Goal: Information Seeking & Learning: Learn about a topic

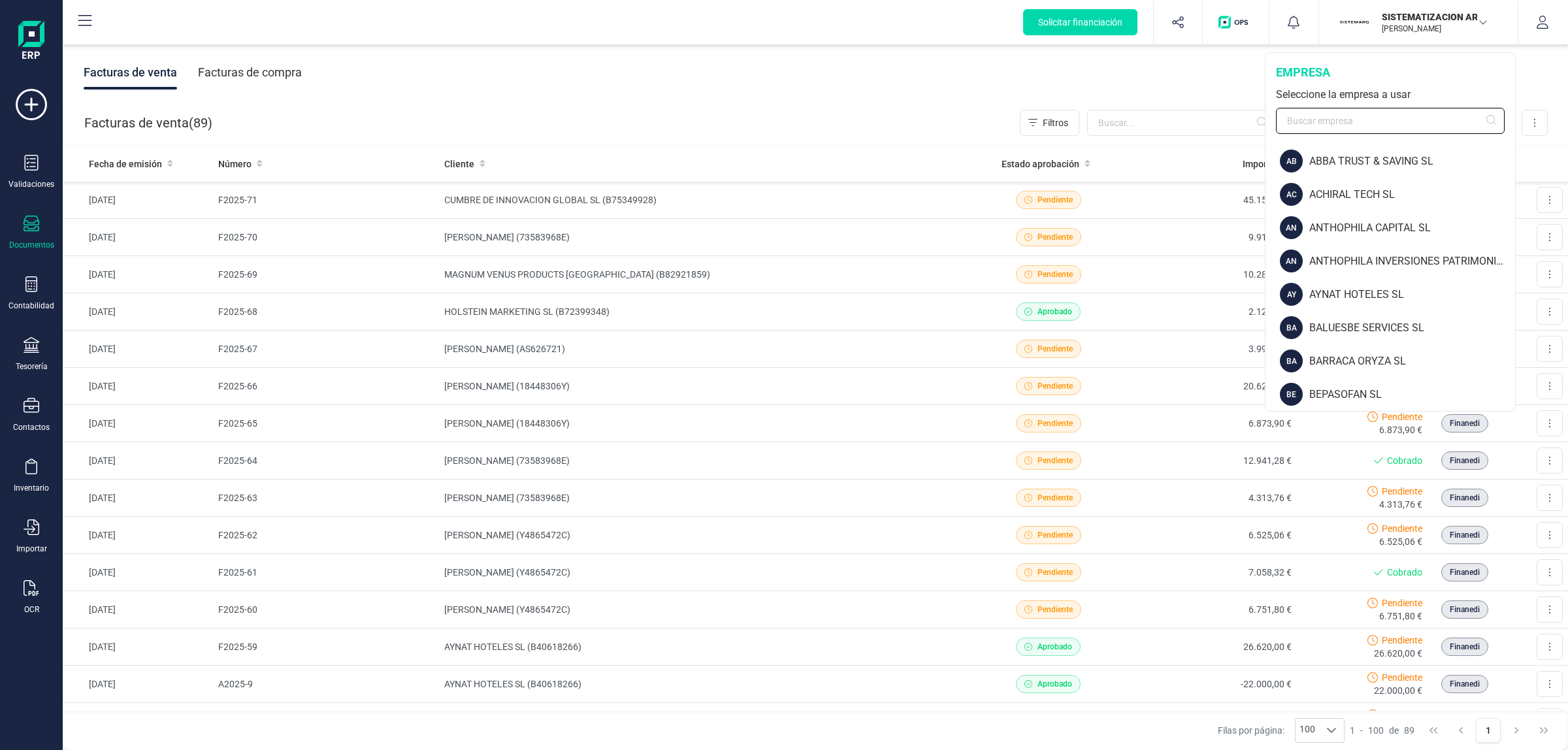
click at [1399, 115] on input "text" at bounding box center [1390, 121] width 229 height 26
drag, startPoint x: 1364, startPoint y: 141, endPoint x: 1376, endPoint y: 128, distance: 17.7
click at [1374, 132] on div "empresa Seleccione la empresa a usar" at bounding box center [1390, 99] width 249 height 91
click at [1377, 128] on input "text" at bounding box center [1390, 121] width 229 height 26
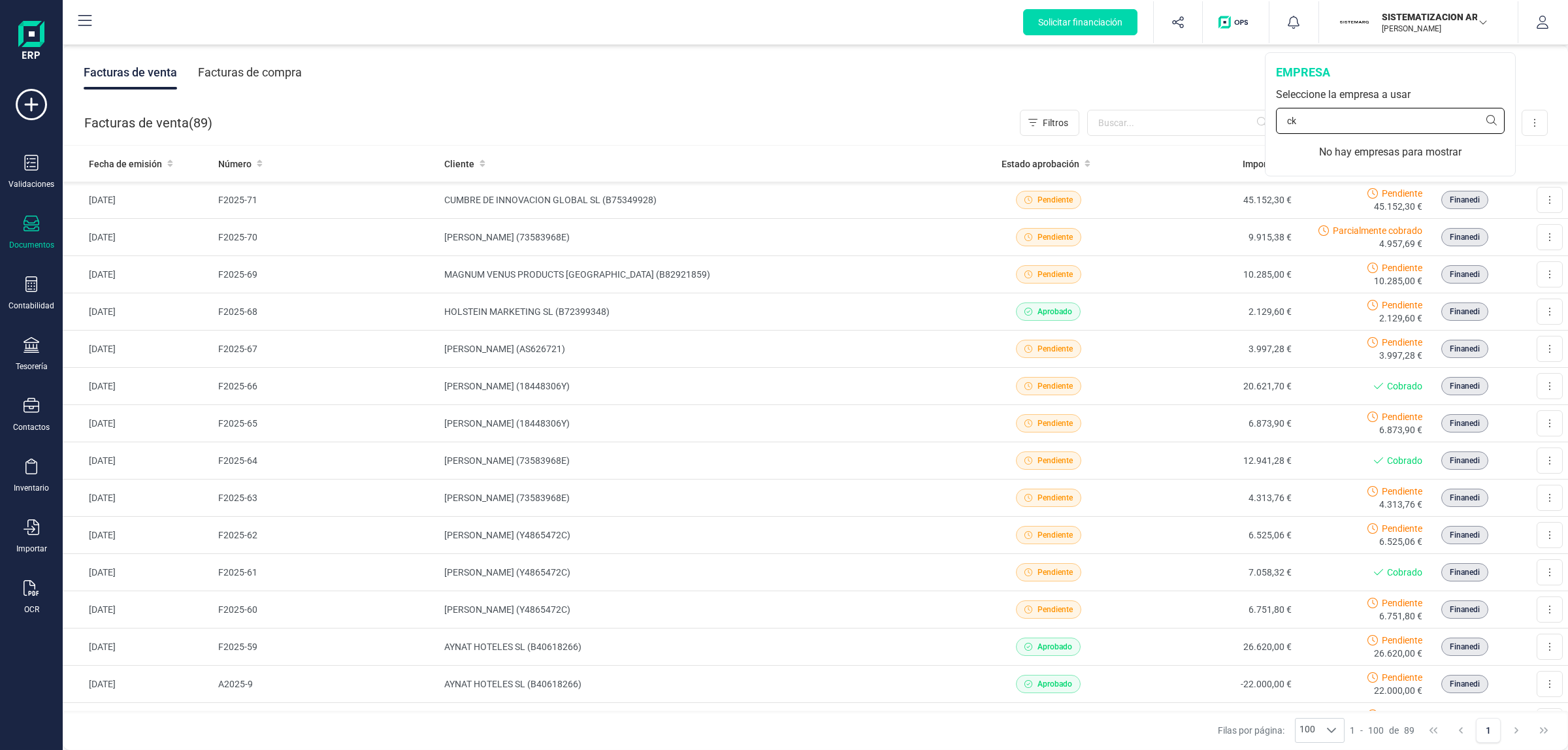
type input "c"
type input "cloud"
click at [1321, 155] on div "CLOUD ASSETS SL" at bounding box center [1413, 161] width 206 height 16
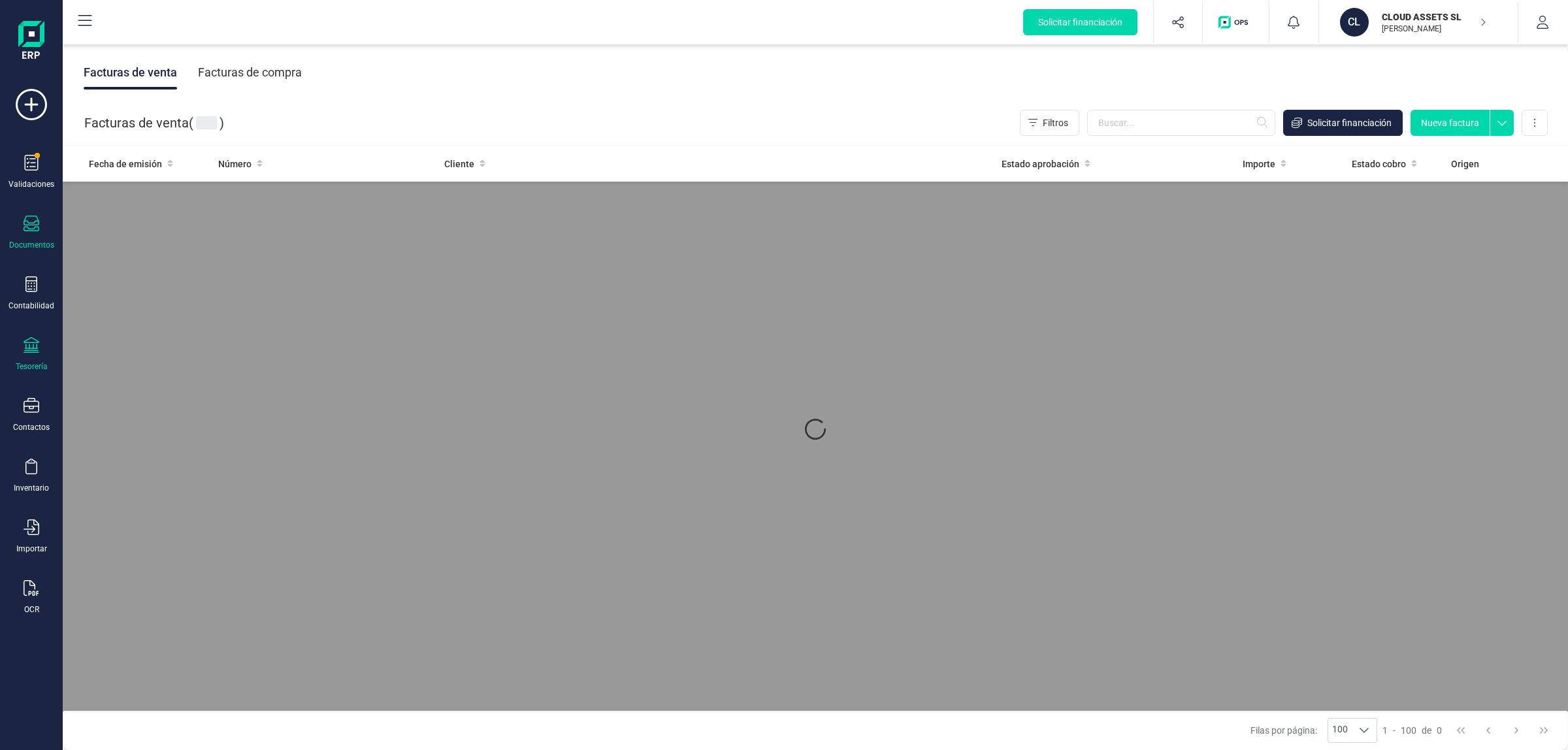
click at [30, 347] on icon at bounding box center [32, 345] width 16 height 16
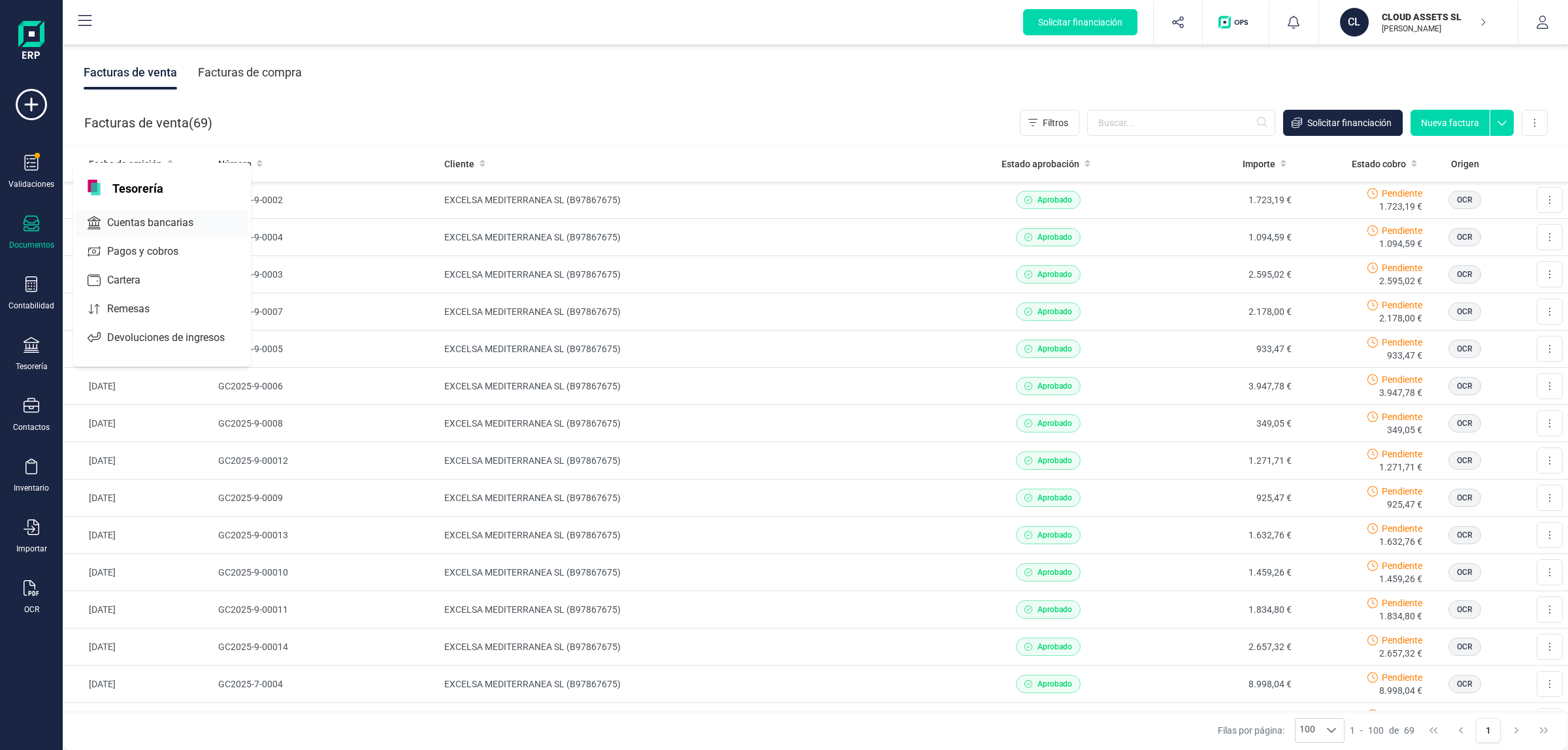
click at [148, 221] on span "Cuentas bancarias" at bounding box center [159, 223] width 115 height 16
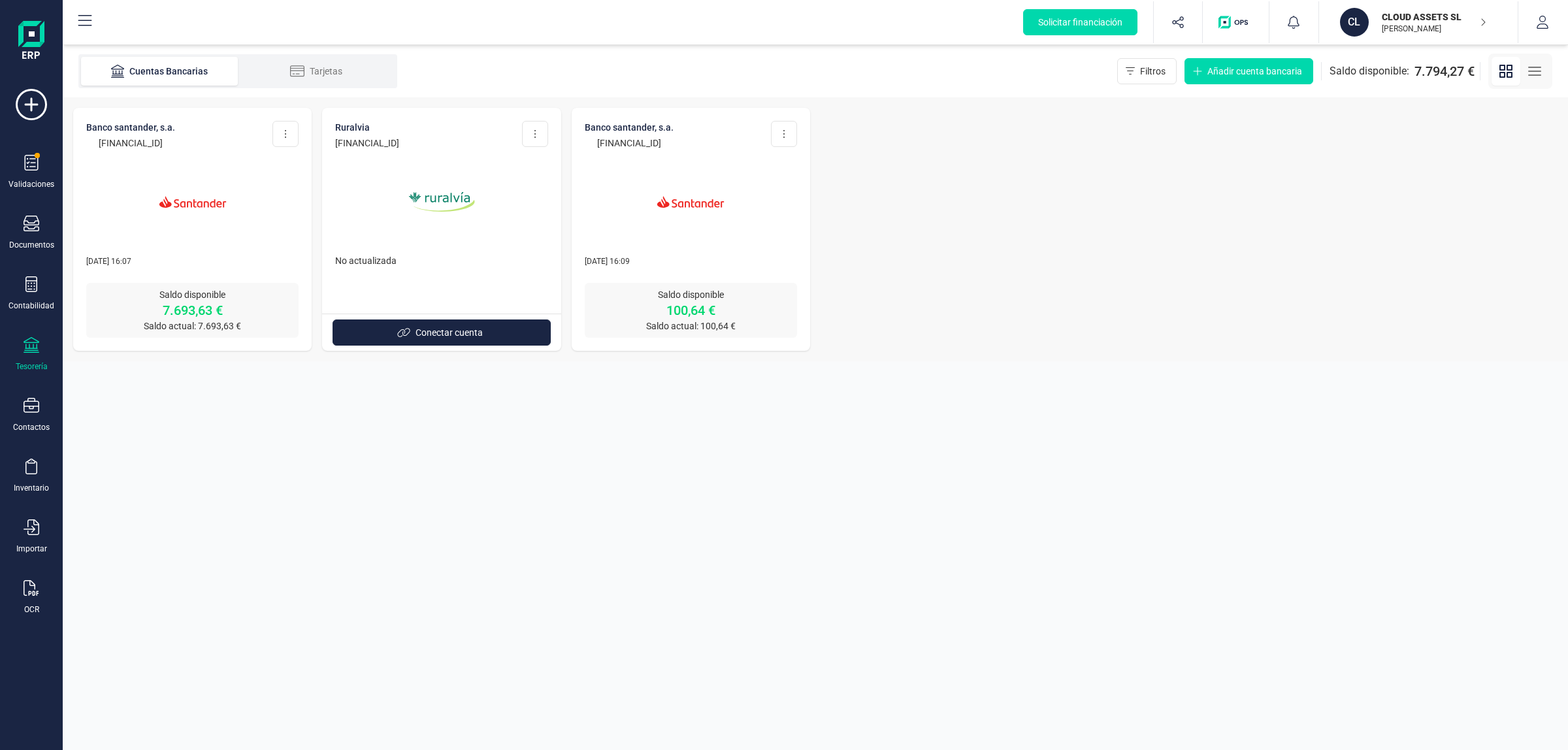
click at [180, 190] on img at bounding box center [192, 202] width 110 height 110
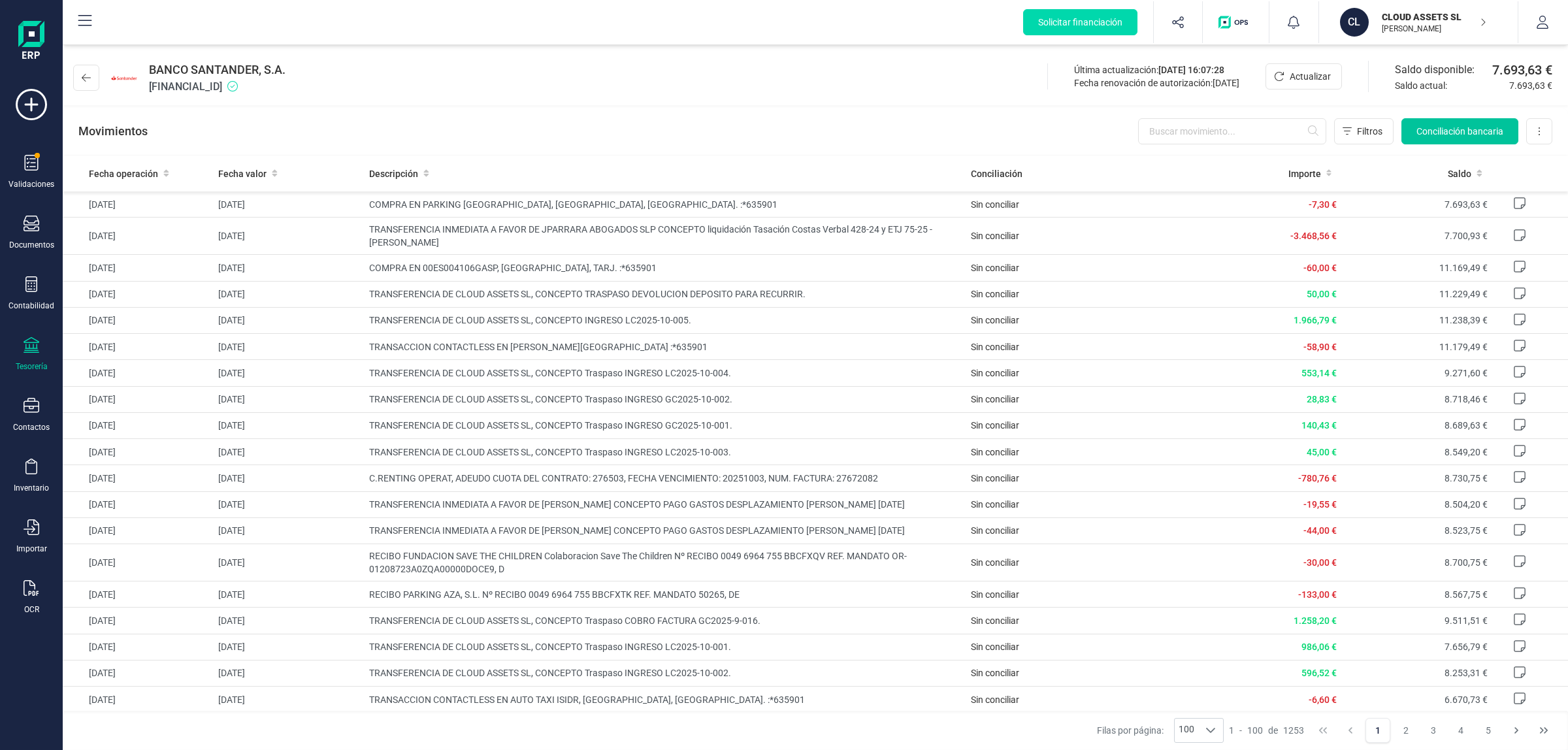
click at [1437, 132] on span "Conciliación bancaria" at bounding box center [1460, 131] width 87 height 13
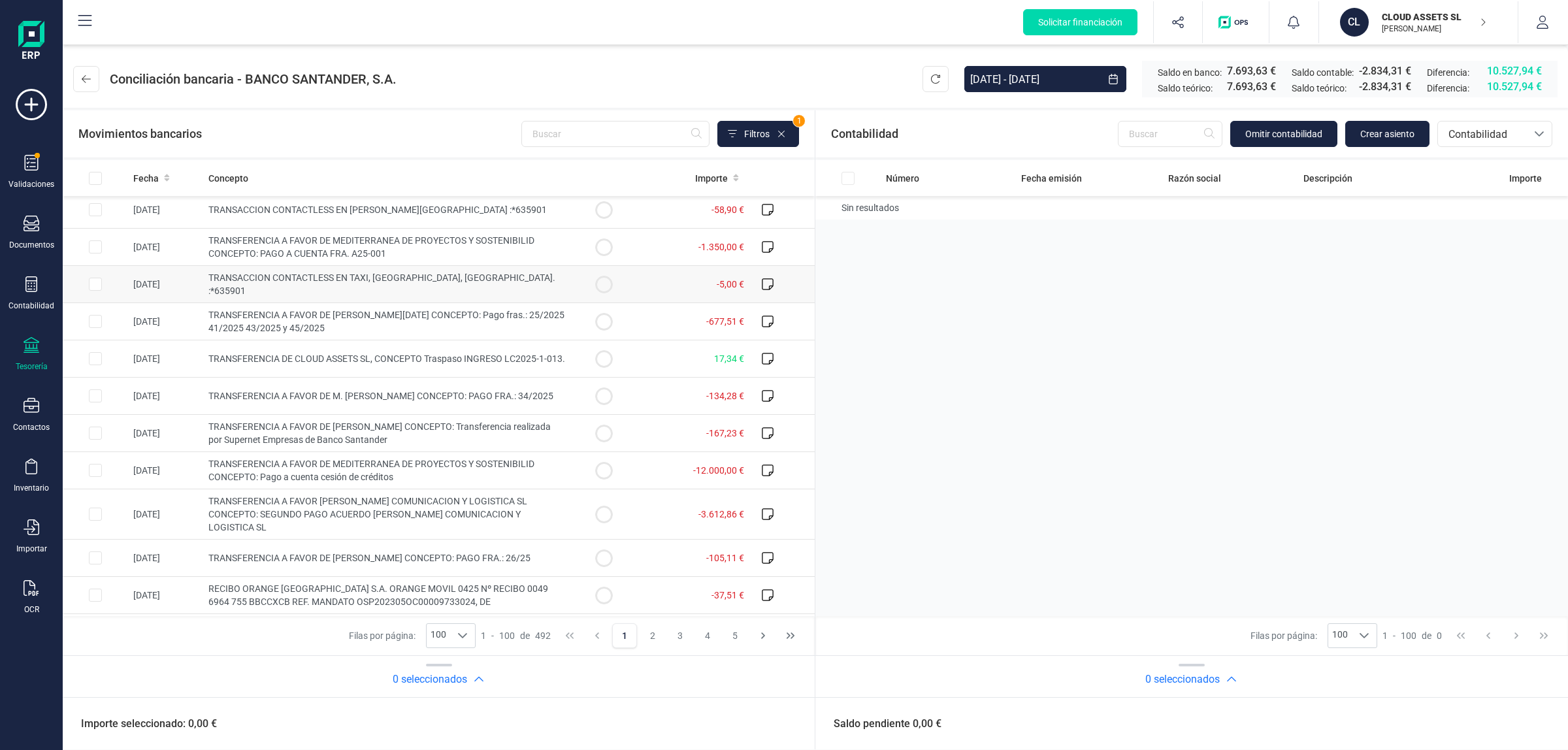
scroll to position [1225, 0]
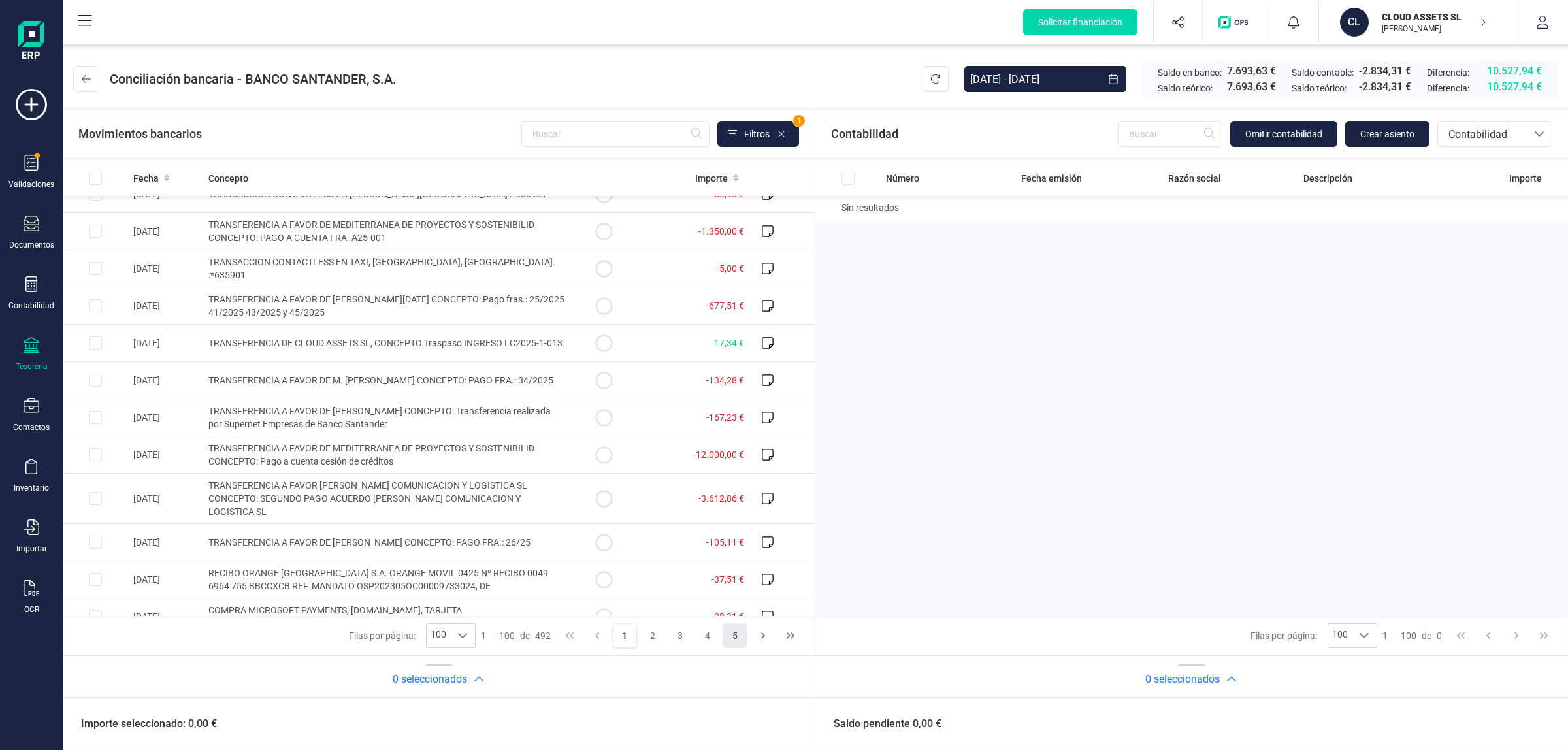
click at [740, 638] on button "5" at bounding box center [735, 635] width 25 height 25
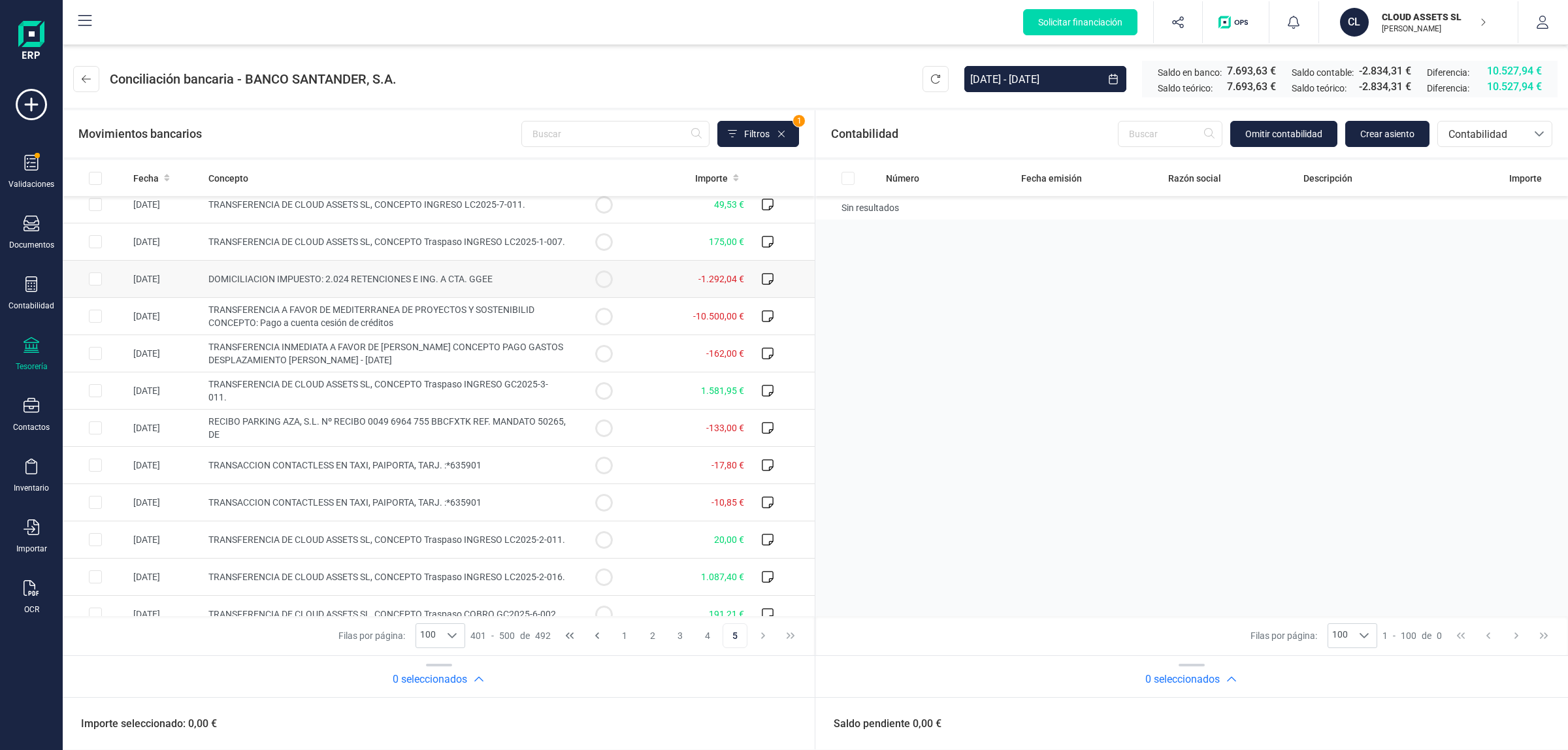
scroll to position [3059, 0]
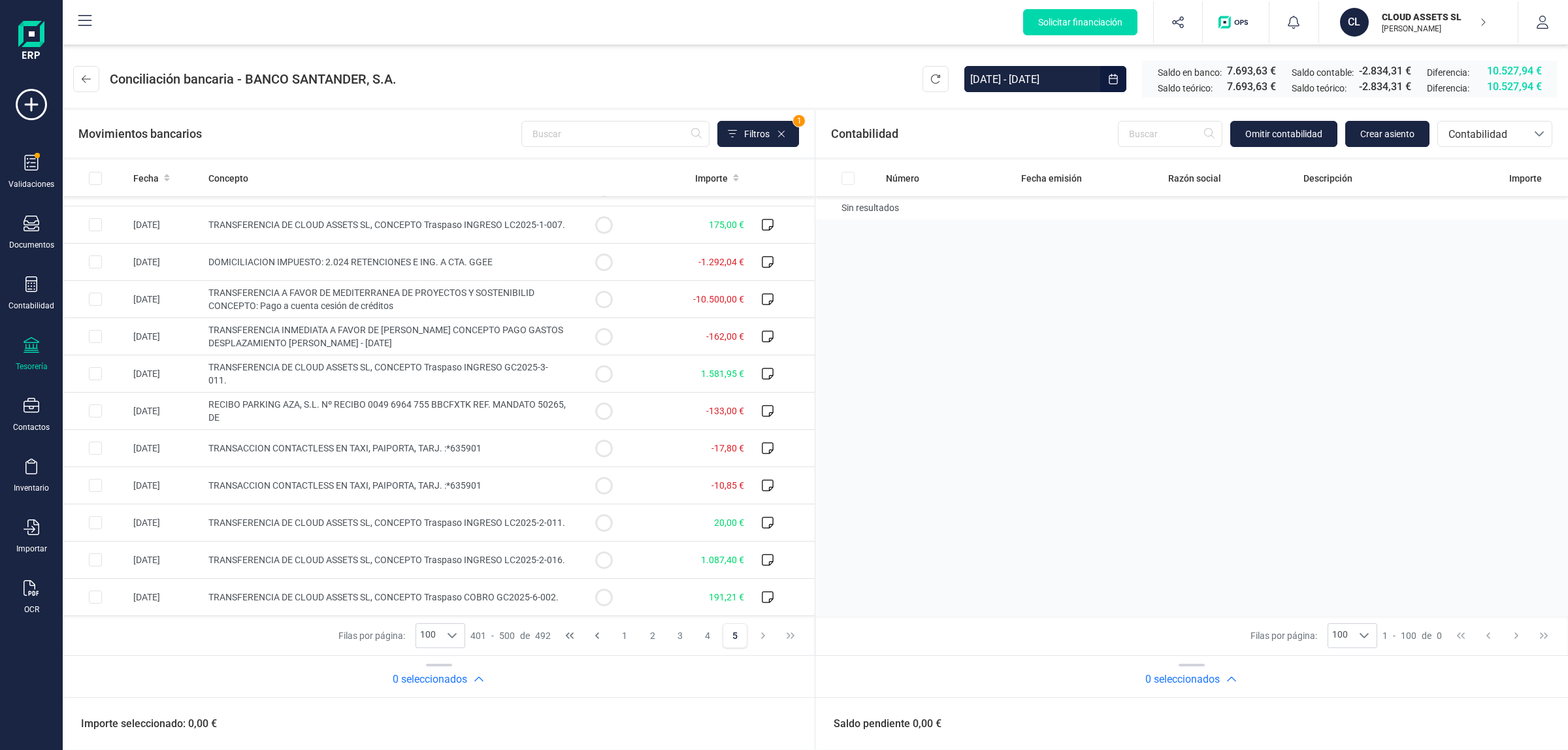
click at [1075, 85] on input "[DATE] - [DATE]" at bounding box center [1032, 79] width 136 height 26
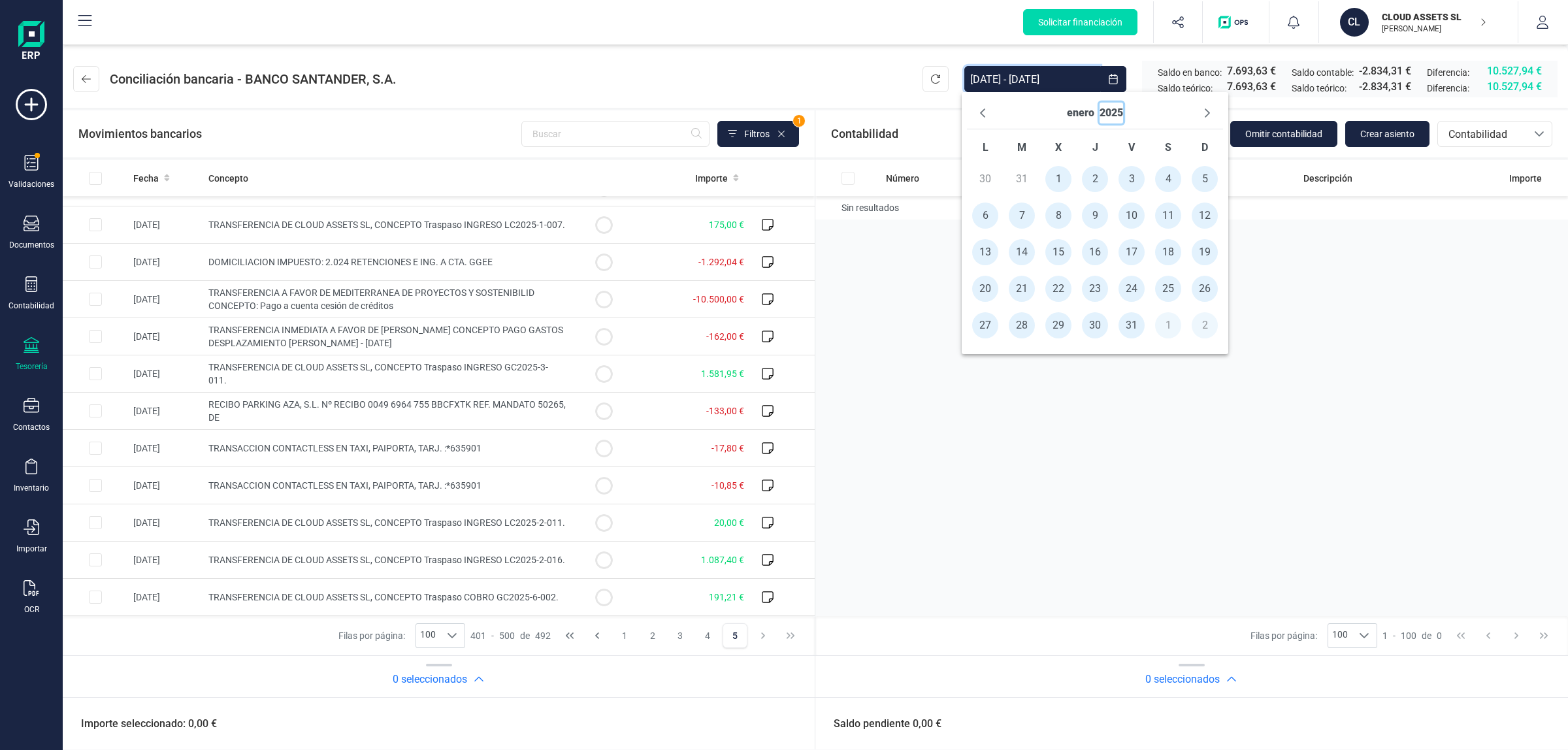
click at [1109, 113] on button "2025" at bounding box center [1112, 113] width 24 height 21
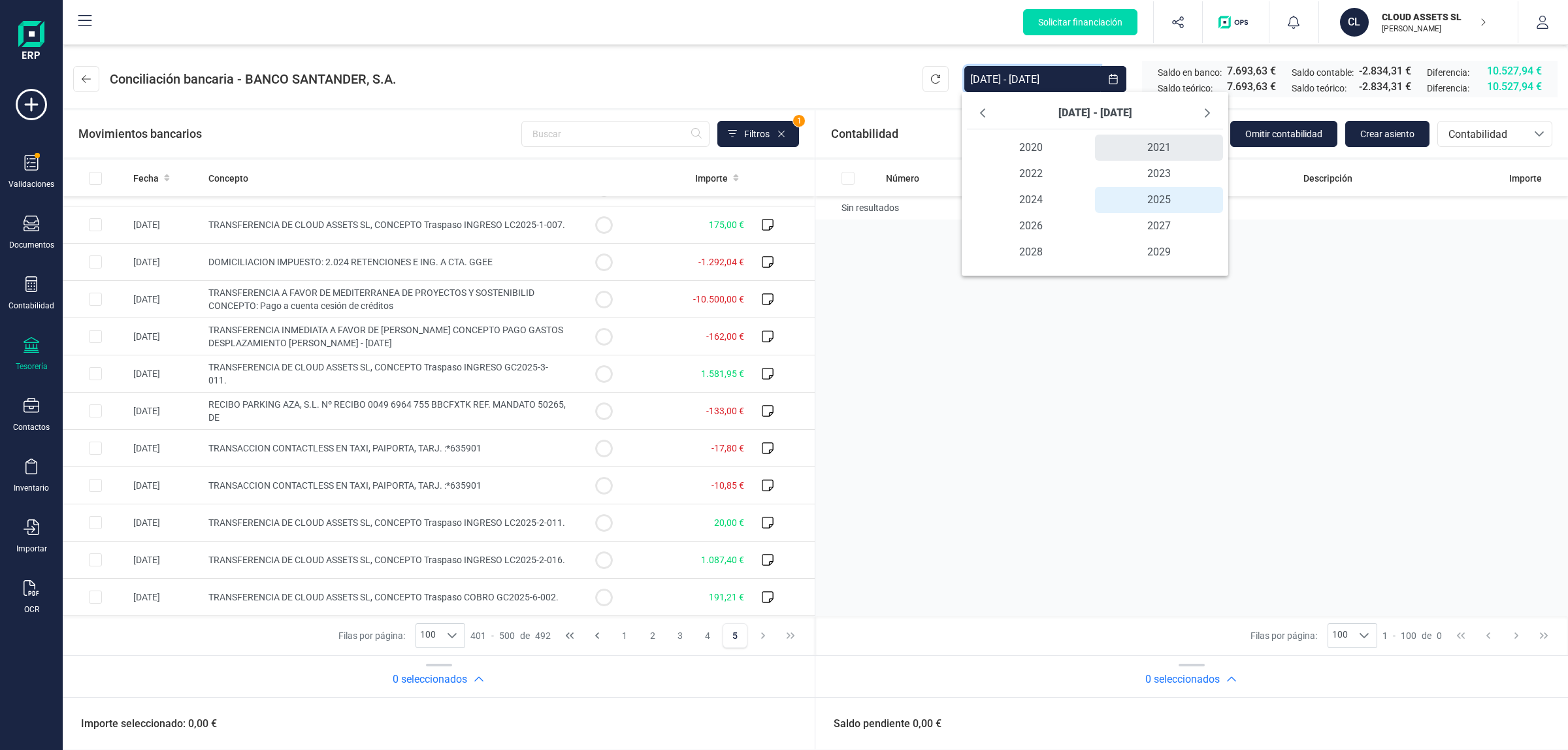
click at [1141, 152] on span "2021" at bounding box center [1158, 147] width 128 height 26
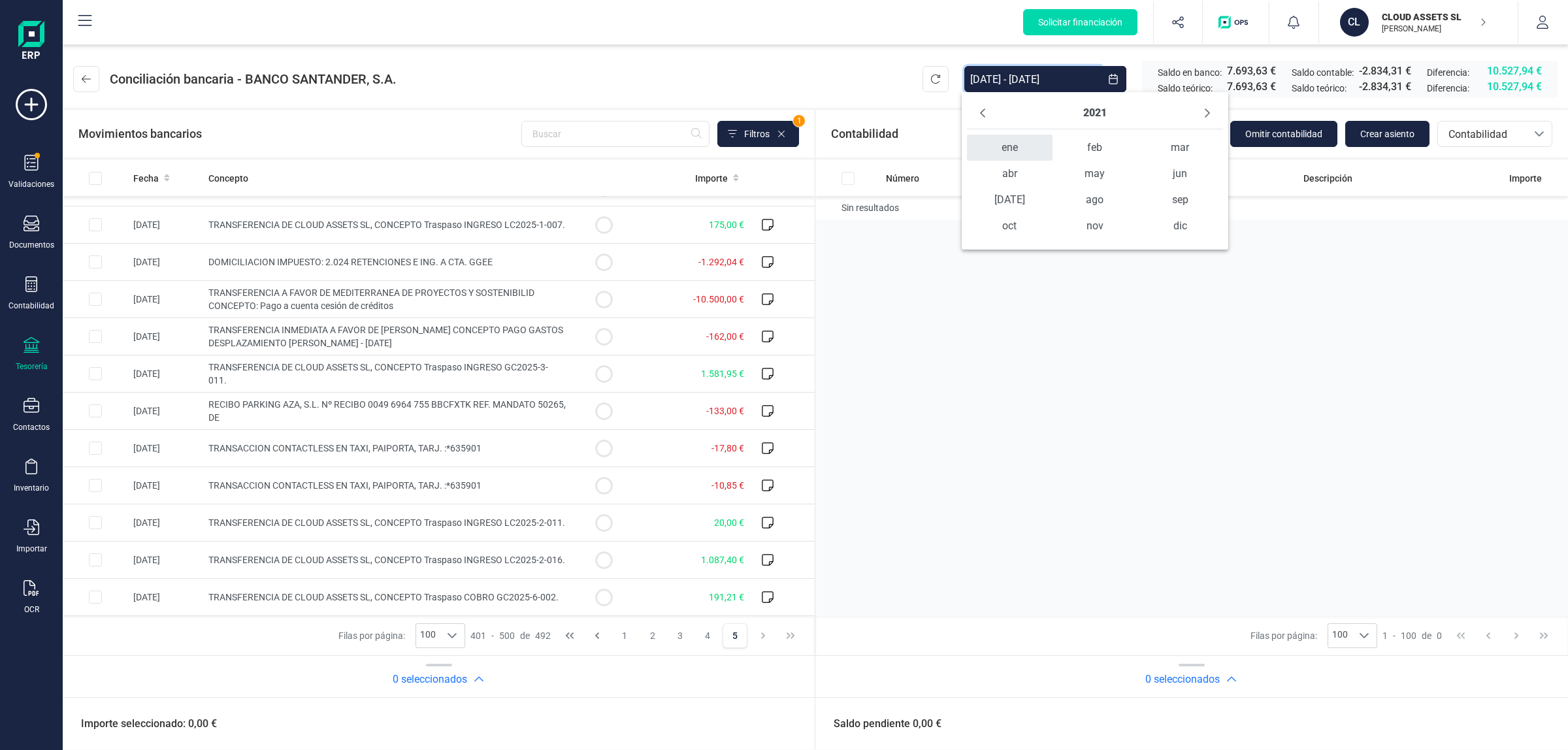
click at [1010, 148] on span "ene" at bounding box center [1010, 147] width 85 height 26
click at [1131, 173] on span "1" at bounding box center [1132, 179] width 26 height 26
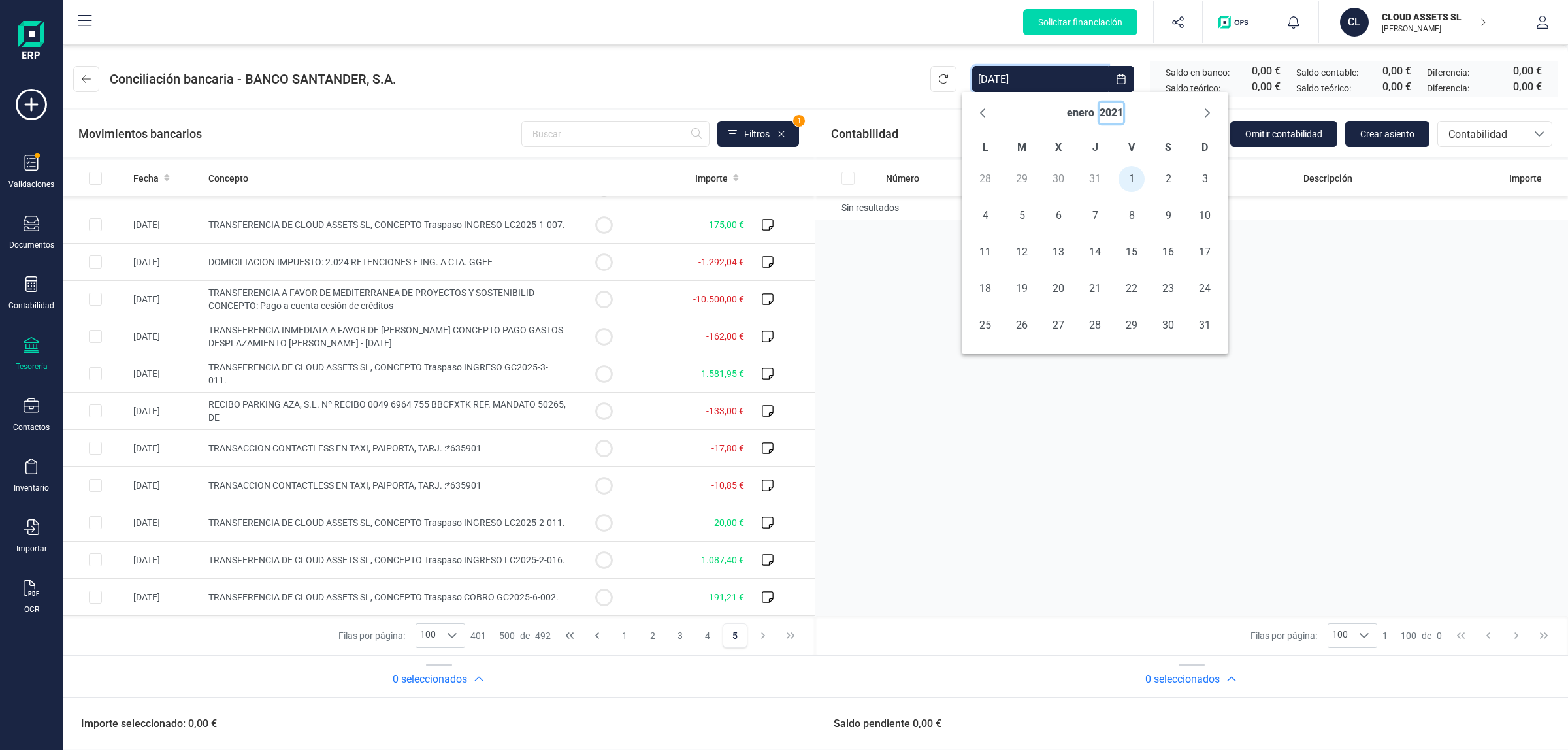
click at [1112, 108] on button "2021" at bounding box center [1112, 113] width 24 height 21
click at [1174, 248] on span "2029" at bounding box center [1169, 252] width 128 height 26
click at [1193, 217] on span "dic" at bounding box center [1191, 226] width 85 height 26
click at [1183, 325] on span "29" at bounding box center [1178, 326] width 26 height 26
type input "[DATE] - [DATE]"
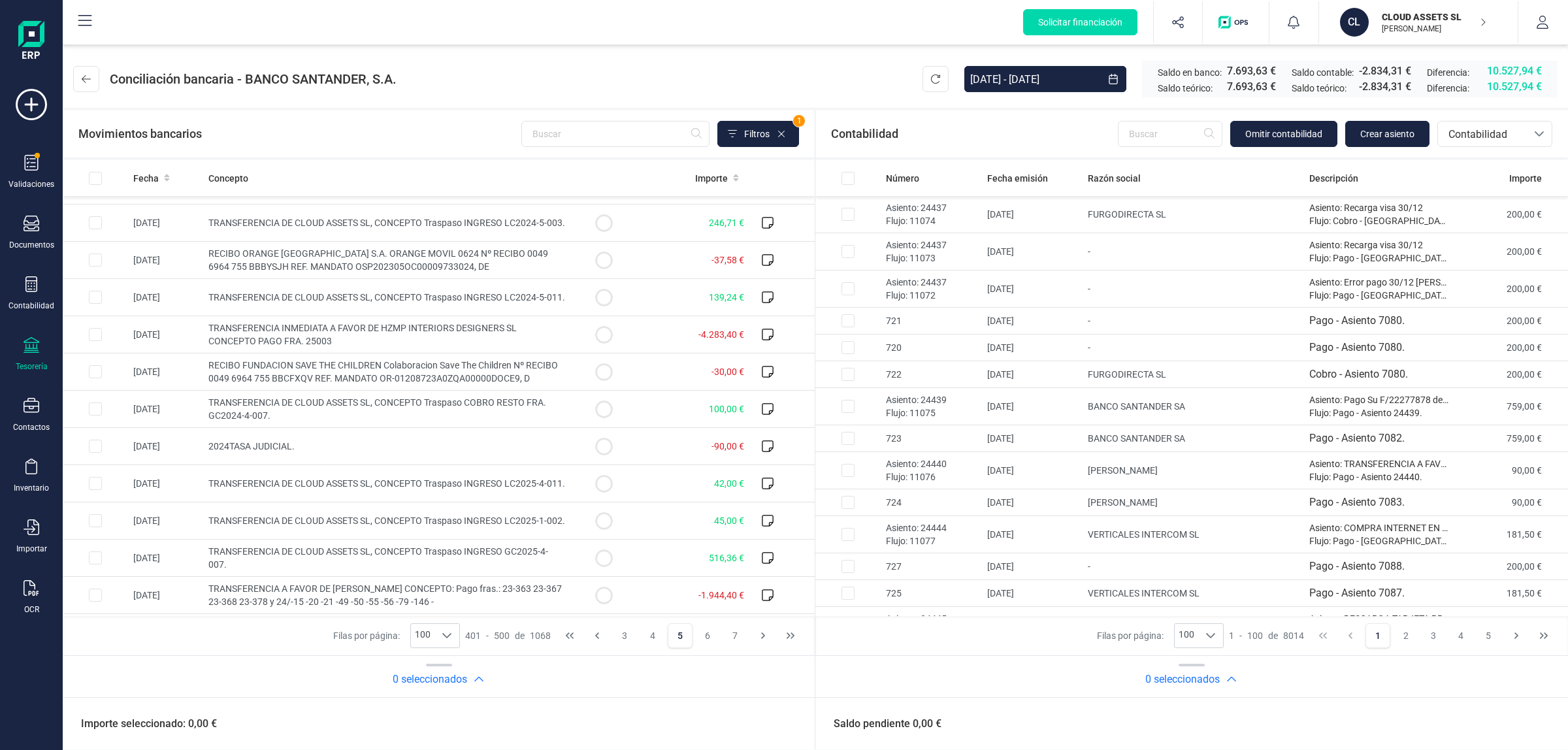
click at [650, 54] on header "Conciliación bancaria - BANCO SANTANDER, [DATE] - [DATE] Saldo en banco: 7.693,…" at bounding box center [815, 76] width 1506 height 62
click at [788, 638] on icon "Last Page" at bounding box center [790, 635] width 11 height 11
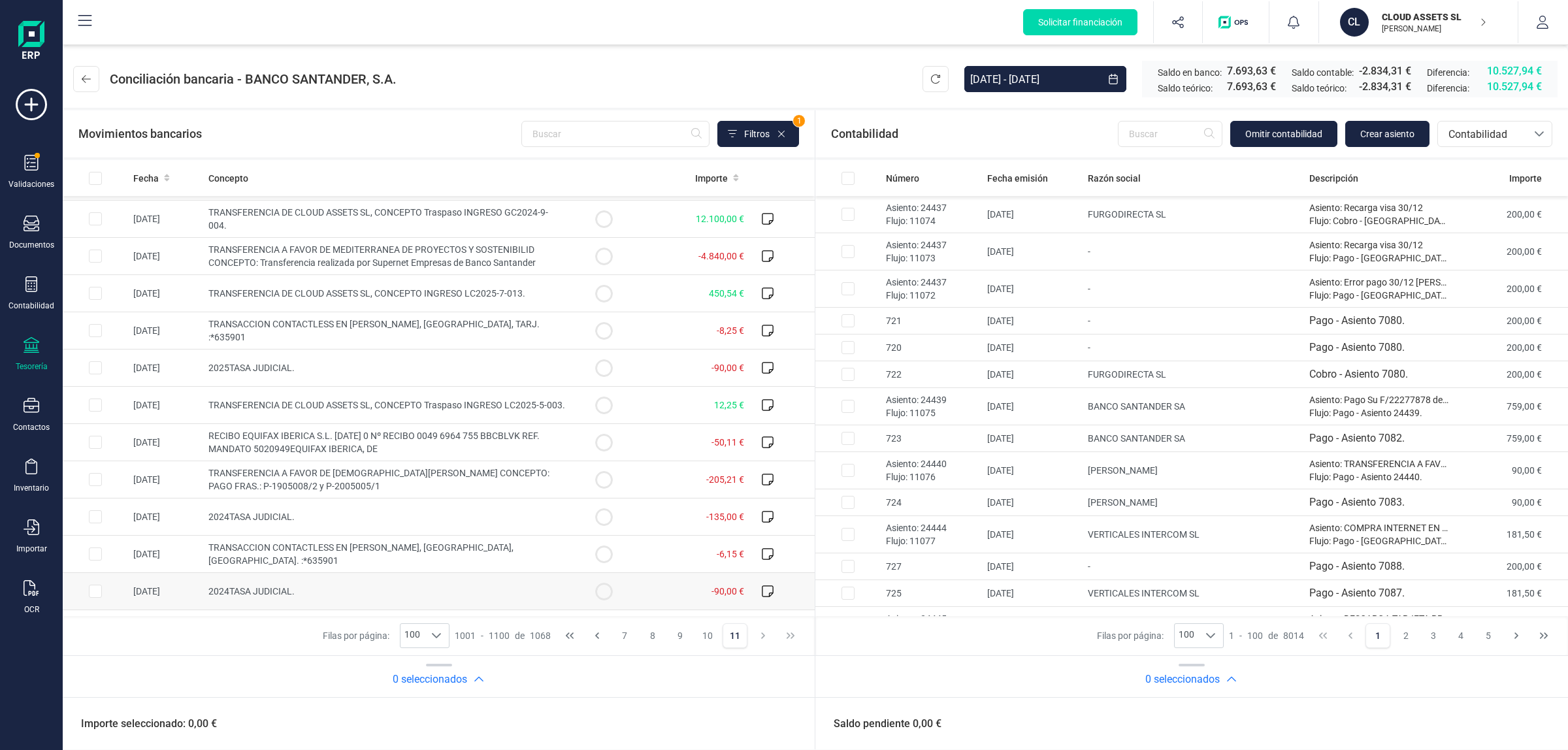
scroll to position [1389, 0]
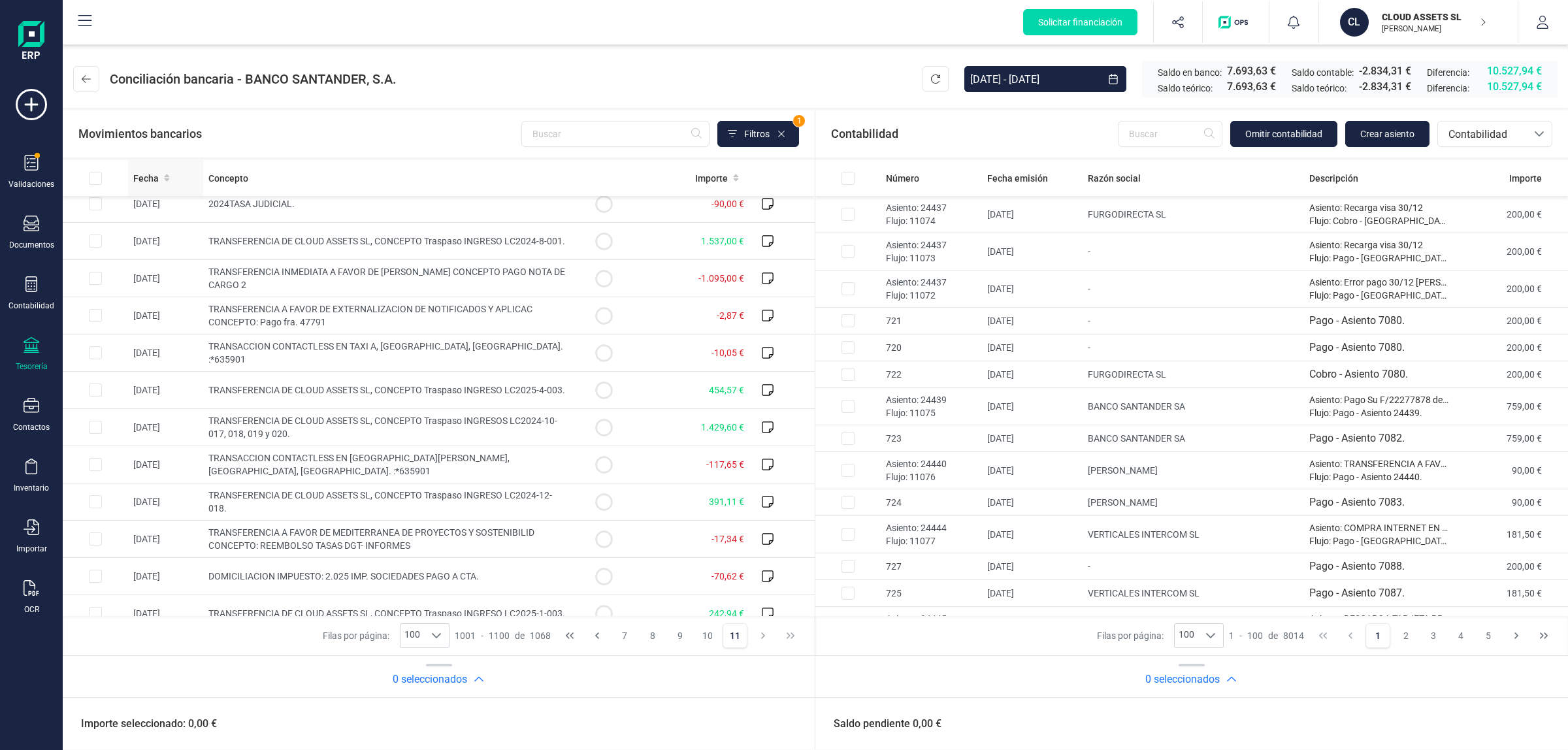
click at [134, 180] on span "Fecha" at bounding box center [146, 178] width 26 height 13
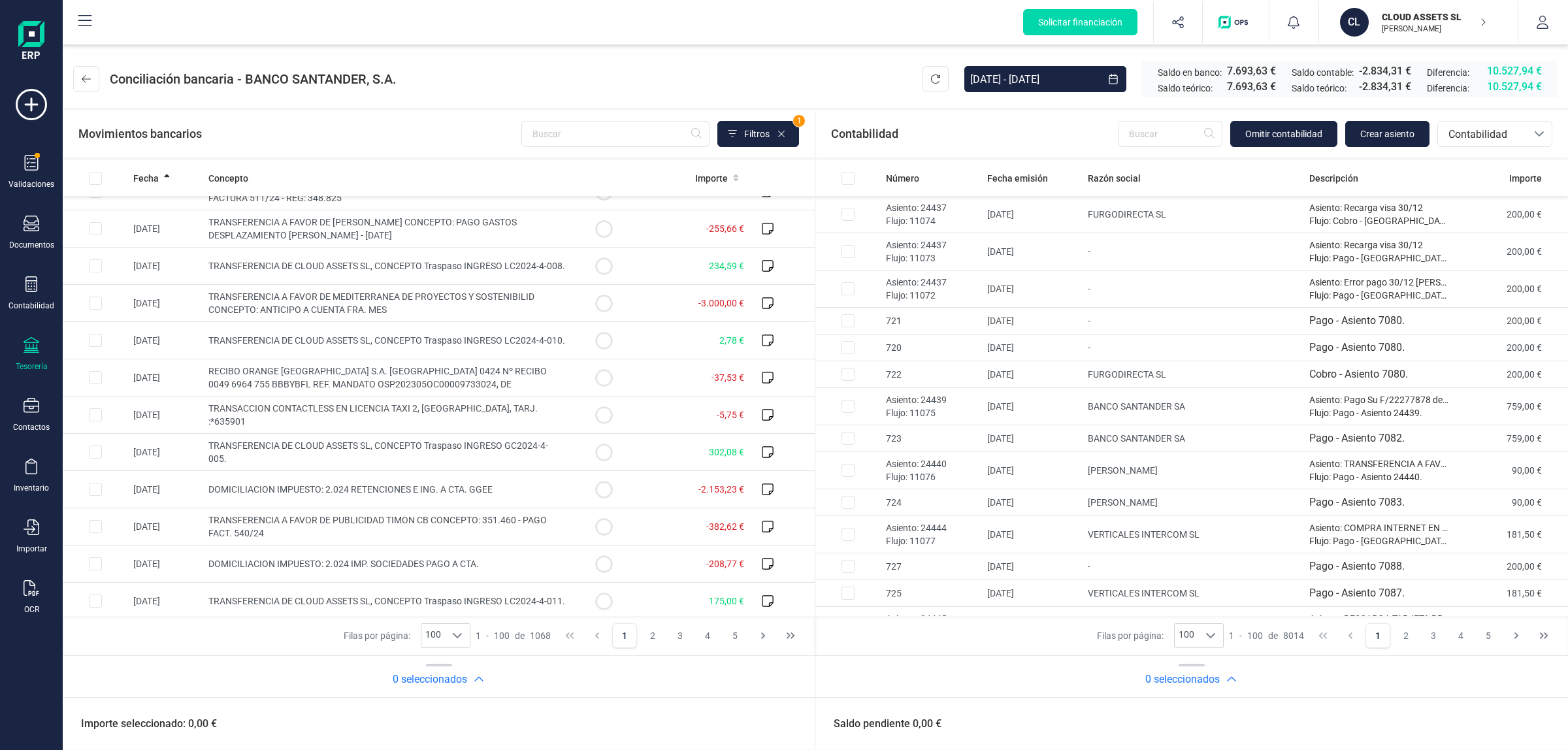
scroll to position [3319, 0]
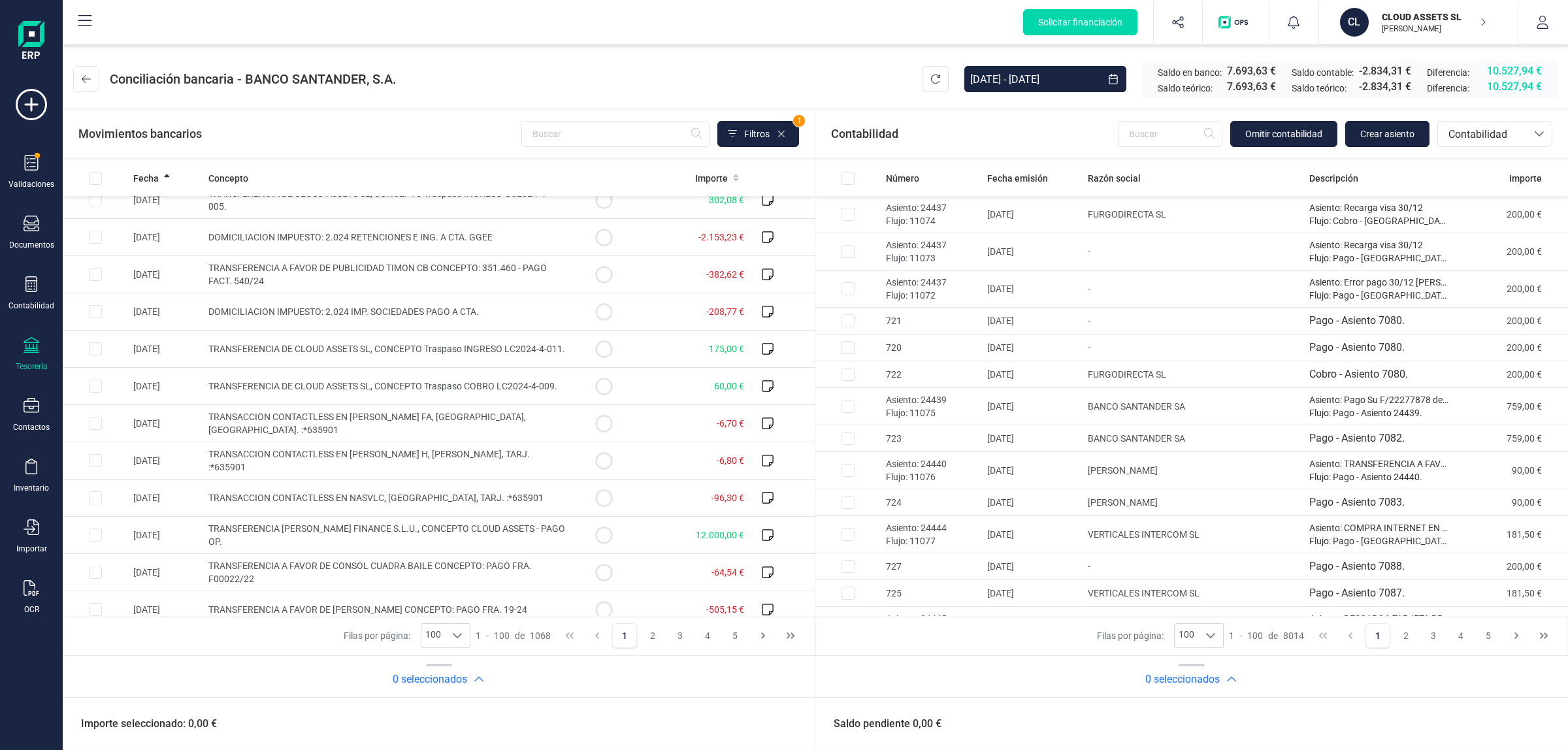
click at [776, 635] on div "Filas por página: 100 100 100 1 - 100 de 1068 1 2 3 4 5" at bounding box center [438, 636] width 752 height 40
click at [783, 635] on button "Last Page" at bounding box center [790, 635] width 25 height 25
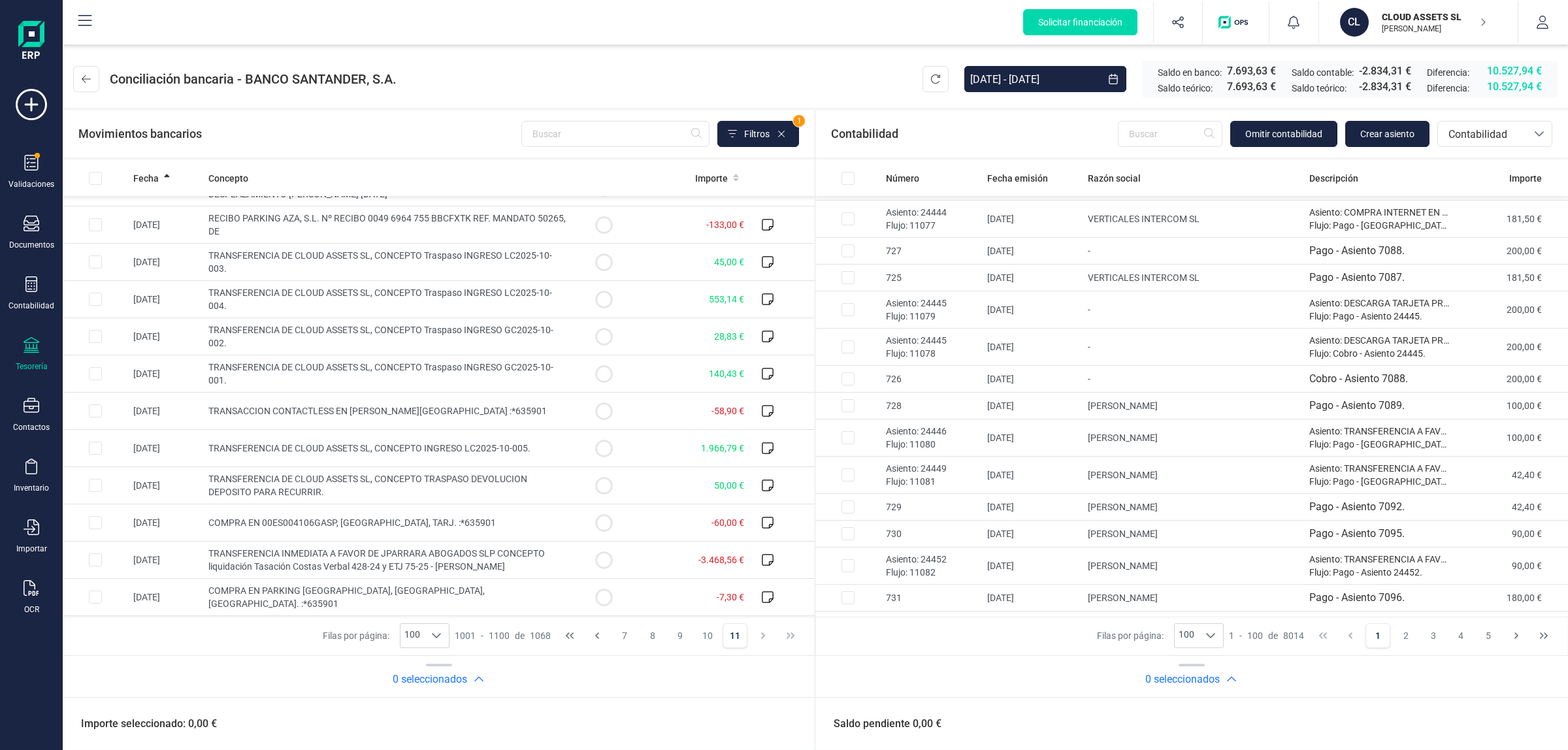
scroll to position [654, 0]
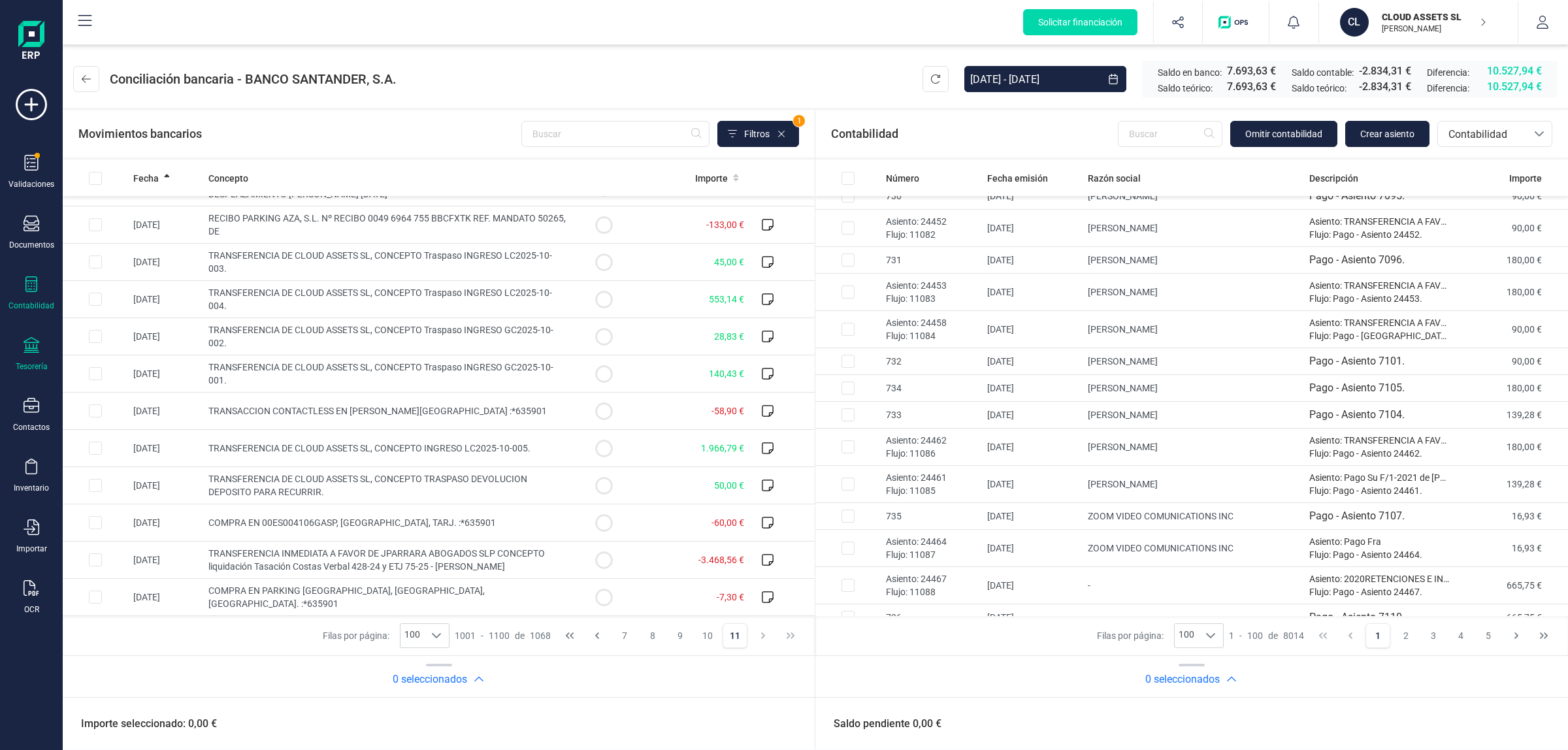
click at [30, 291] on div at bounding box center [32, 285] width 16 height 19
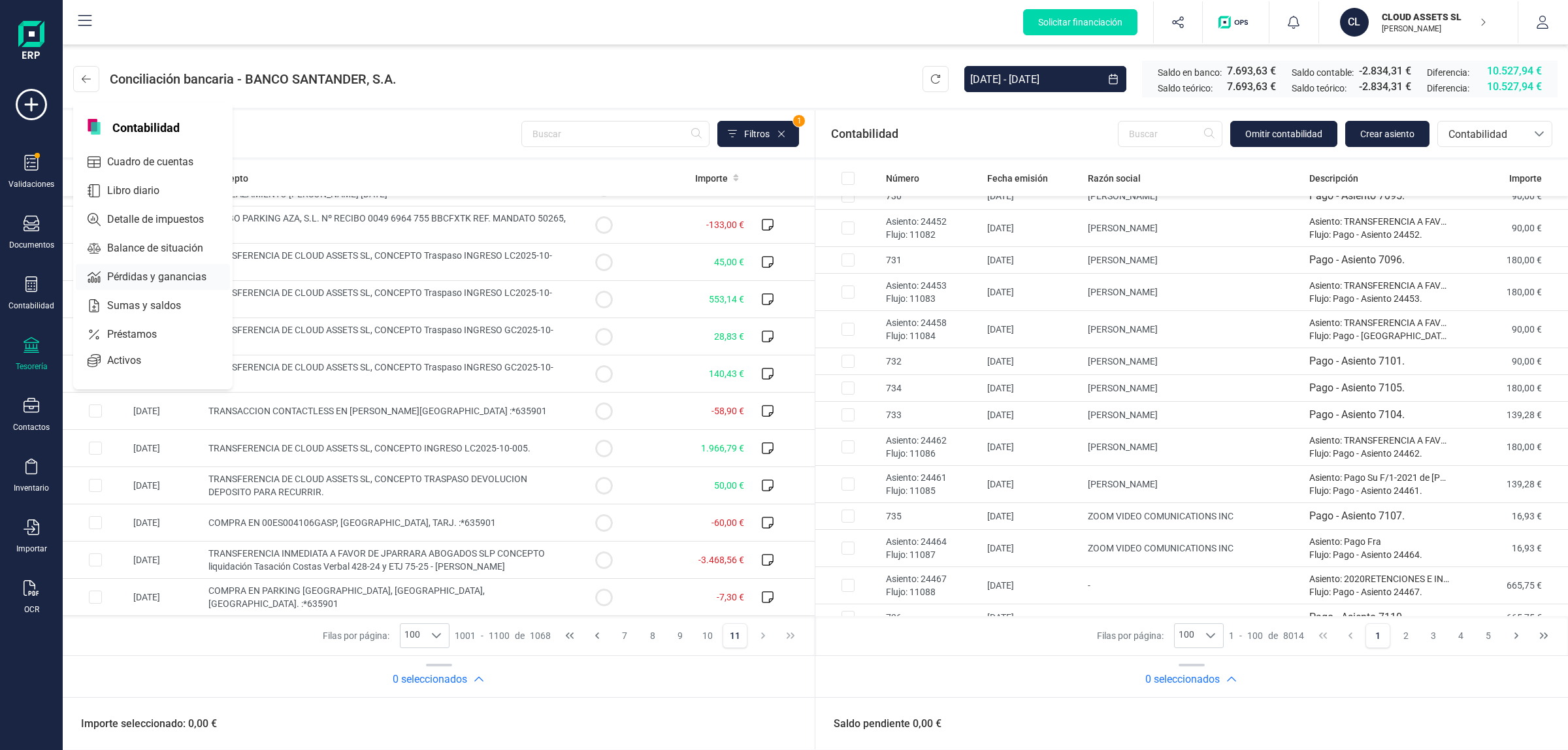
click at [122, 272] on span "Pérdidas y ganancias" at bounding box center [165, 277] width 128 height 16
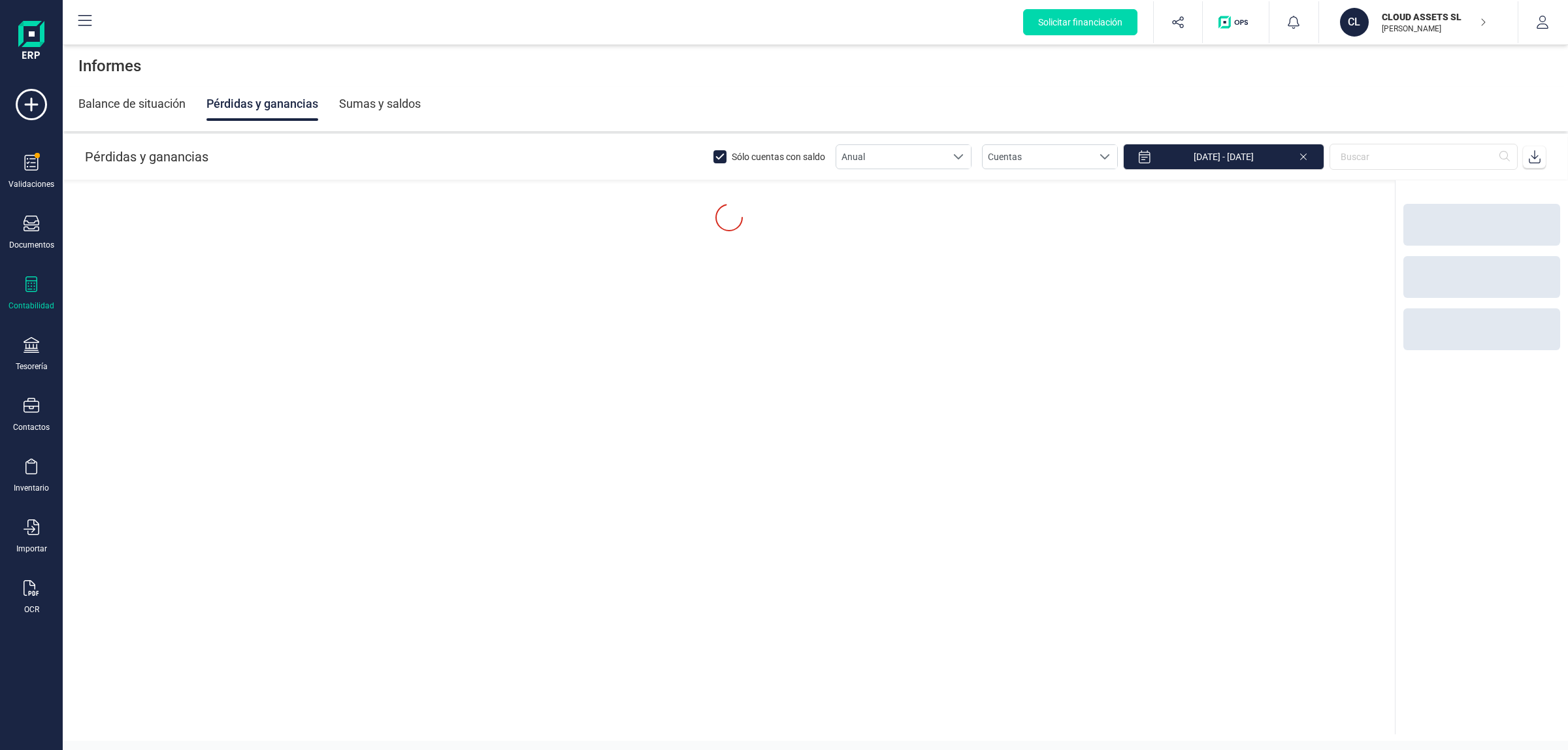
click at [151, 96] on div "Balance de situación" at bounding box center [132, 104] width 107 height 34
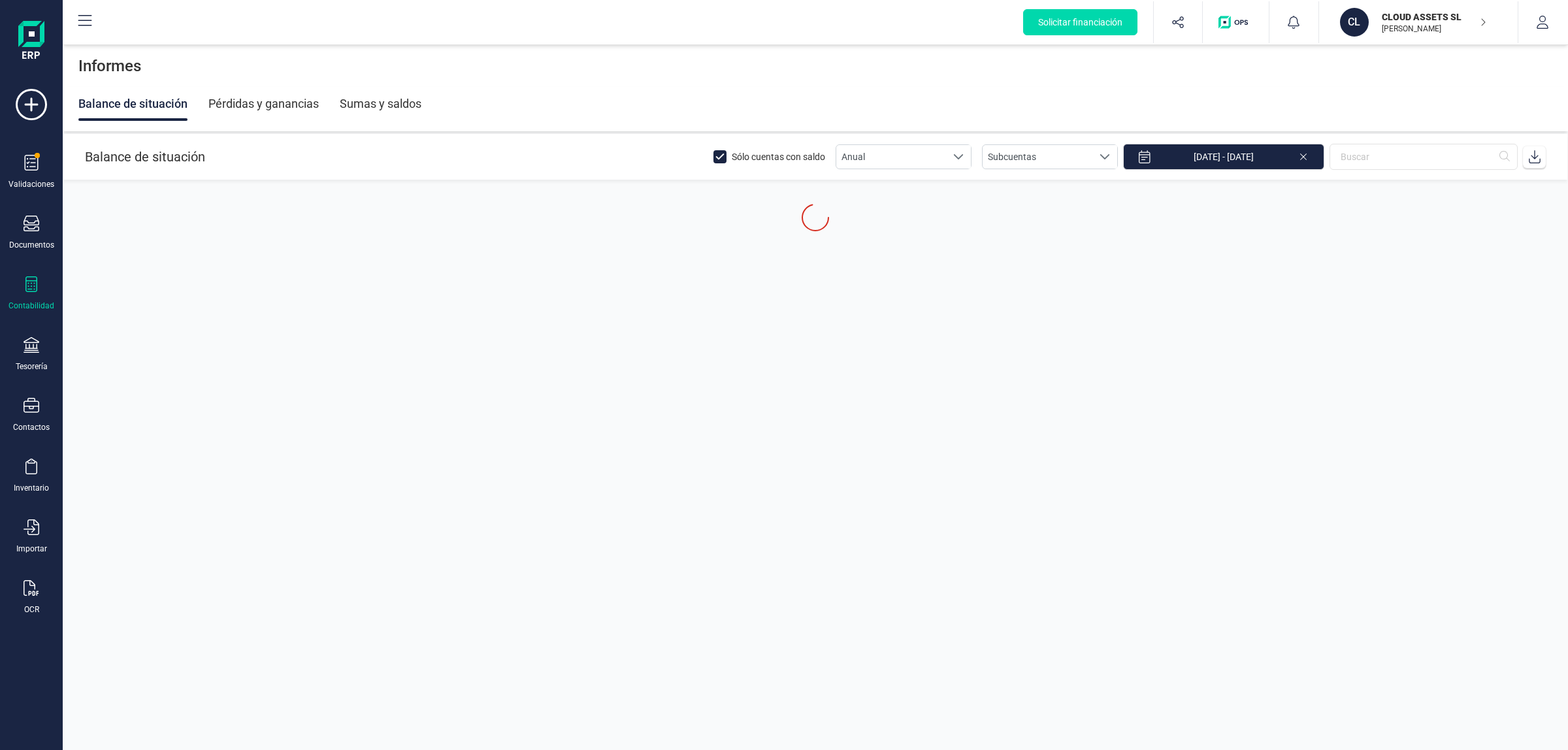
click at [258, 103] on div "Pérdidas y ganancias" at bounding box center [264, 104] width 111 height 34
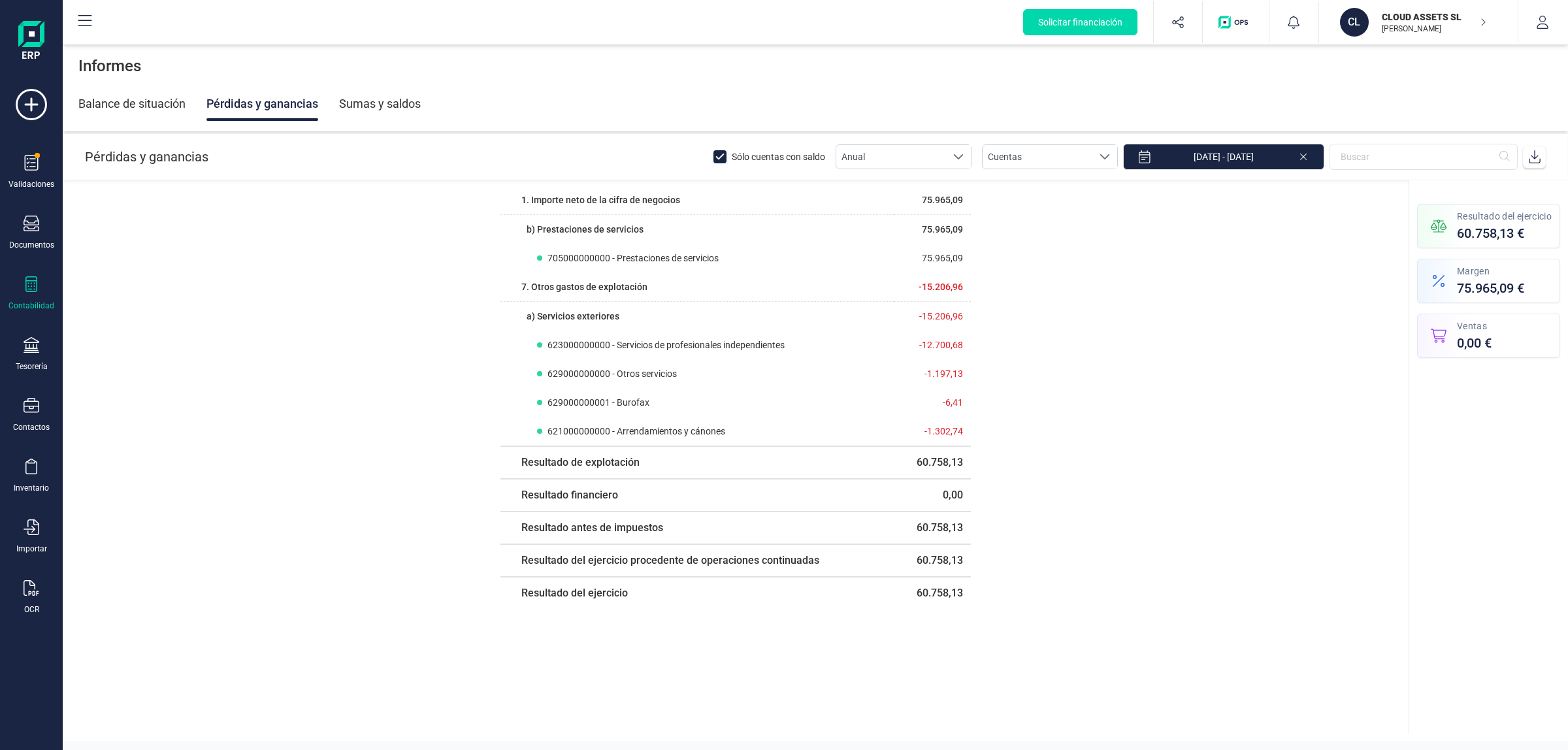
click at [1304, 154] on icon at bounding box center [1303, 155] width 11 height 13
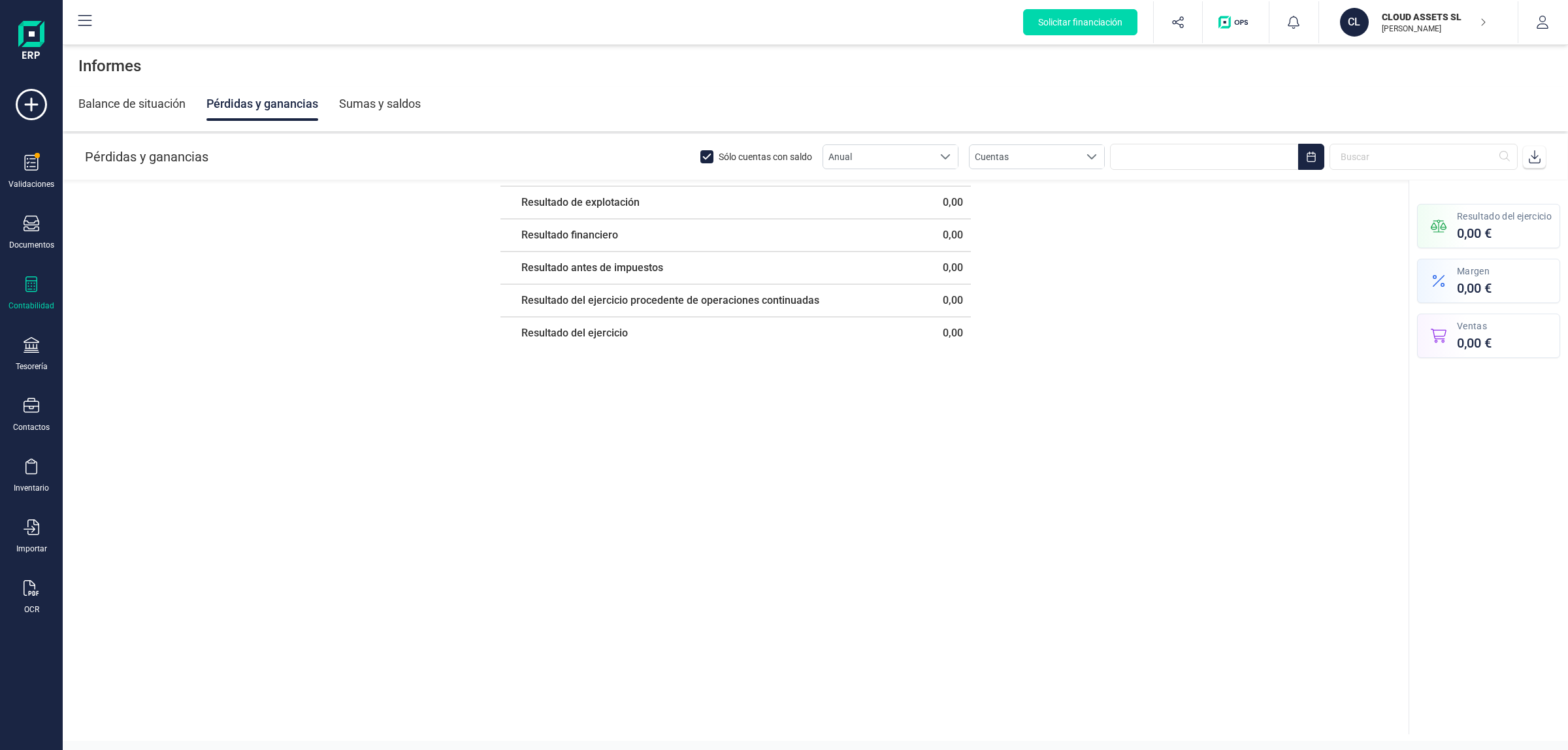
click at [1377, 27] on div "CLOUD ASSETS SL [PERSON_NAME]" at bounding box center [1428, 22] width 101 height 29
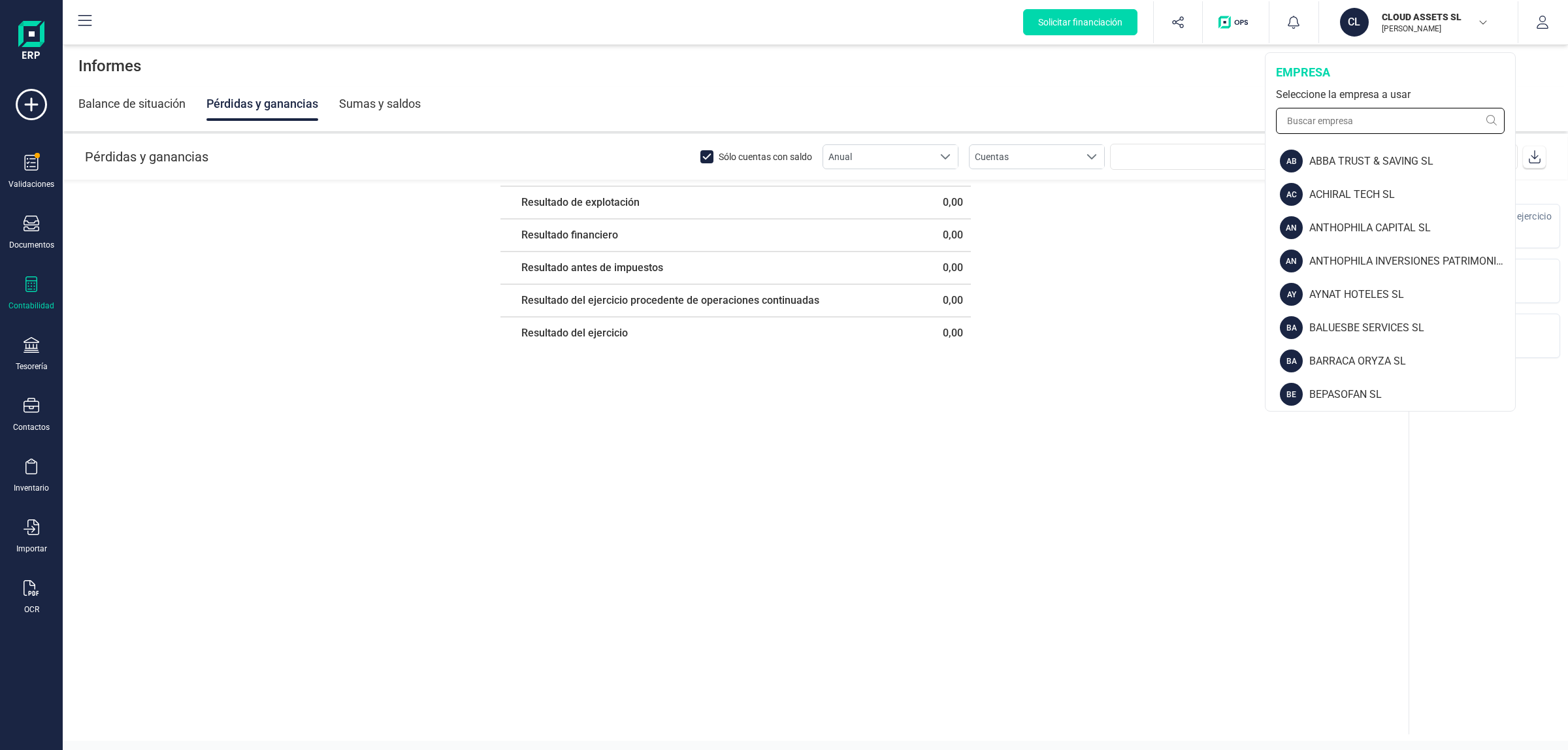
click at [1346, 120] on input "text" at bounding box center [1390, 121] width 229 height 26
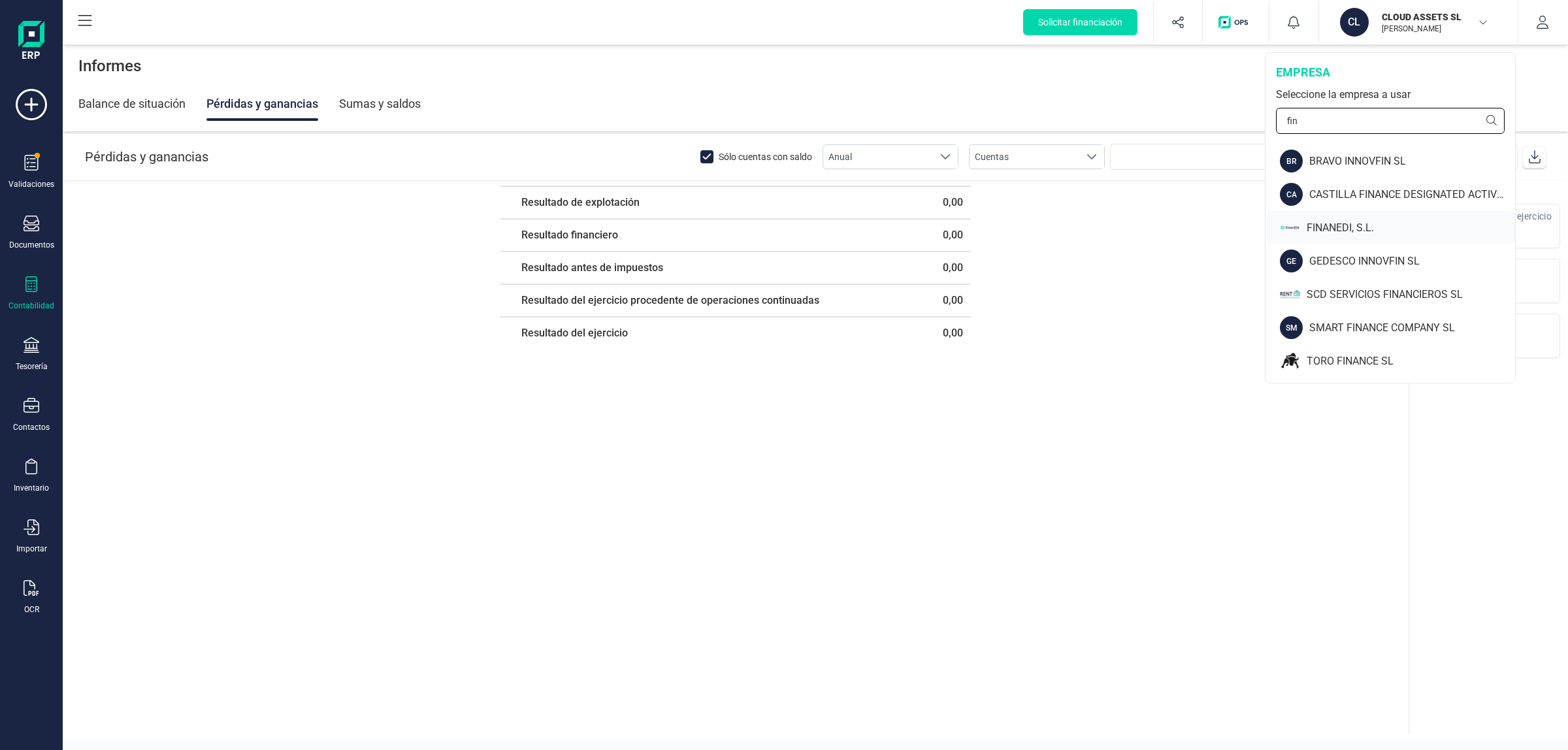
type input "fin"
click at [1346, 221] on div "FINANEDI, S.L." at bounding box center [1411, 229] width 209 height 16
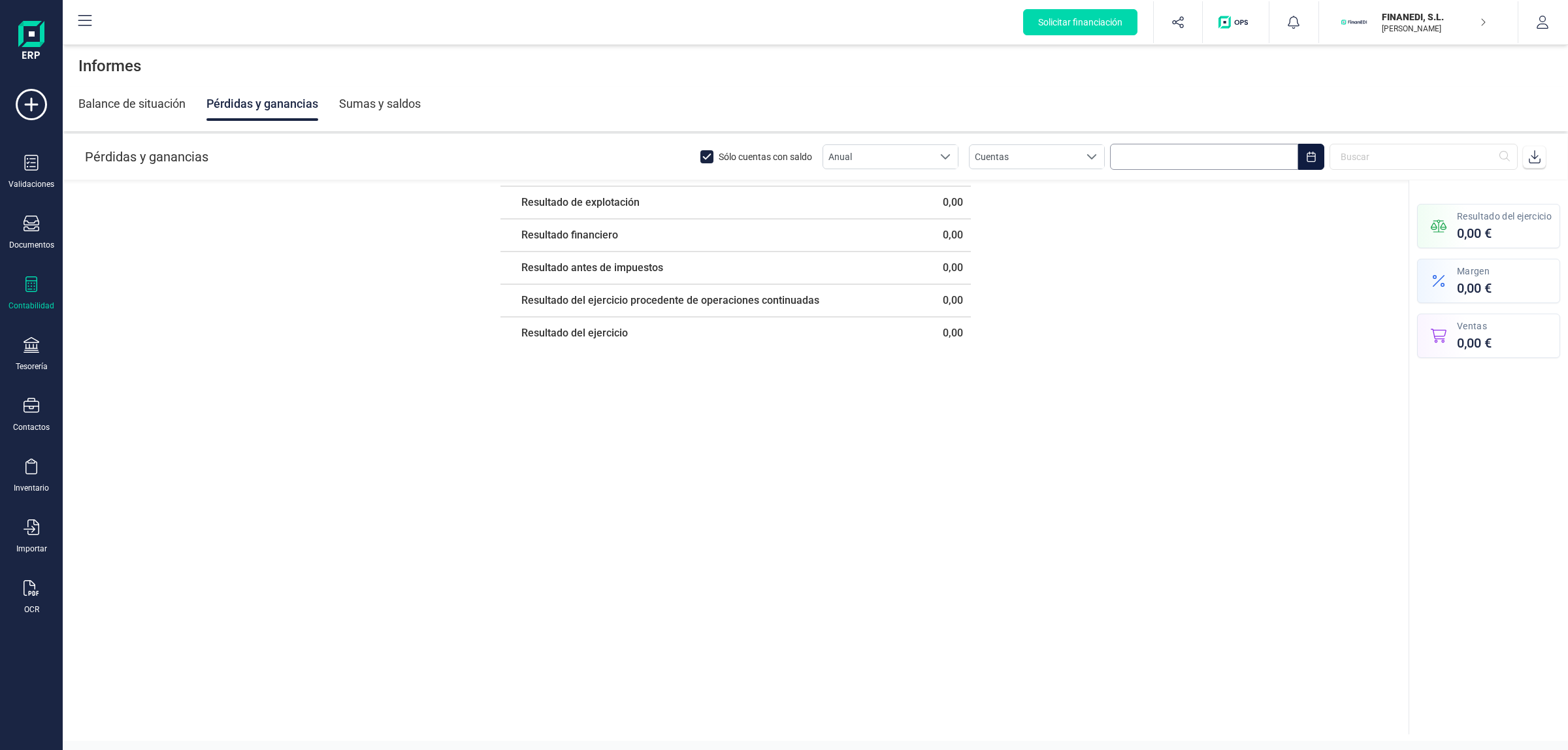
drag, startPoint x: 1203, startPoint y: 151, endPoint x: 1200, endPoint y: 160, distance: 9.5
click at [1203, 154] on input "text" at bounding box center [1204, 156] width 188 height 26
click at [1229, 194] on button "octubre" at bounding box center [1229, 190] width 37 height 21
click at [1145, 214] on span "ene" at bounding box center [1158, 226] width 85 height 26
click at [1209, 259] on span "1" at bounding box center [1207, 256] width 26 height 26
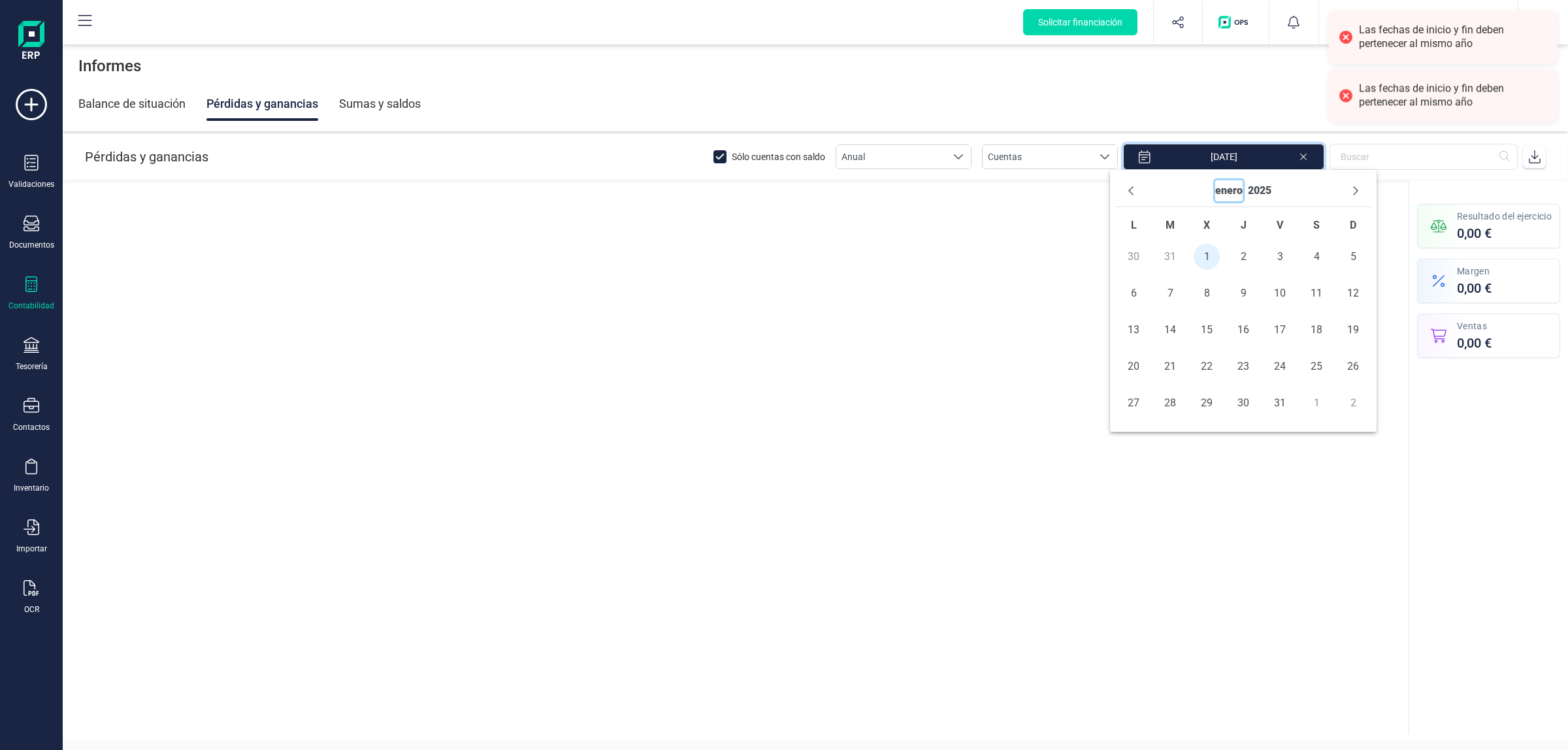
click at [1226, 197] on button "enero" at bounding box center [1230, 190] width 28 height 21
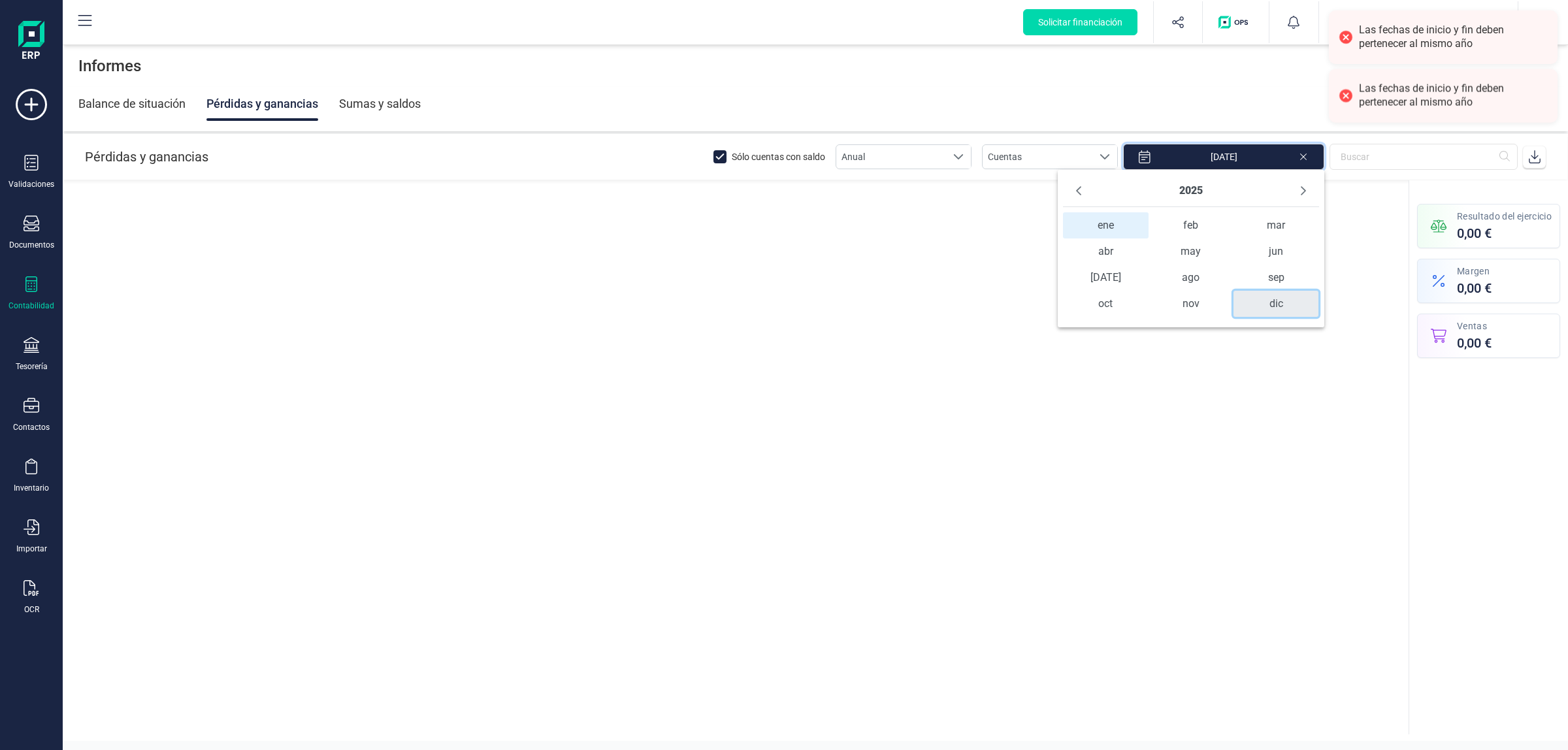
click at [1266, 305] on span "dic" at bounding box center [1276, 304] width 85 height 26
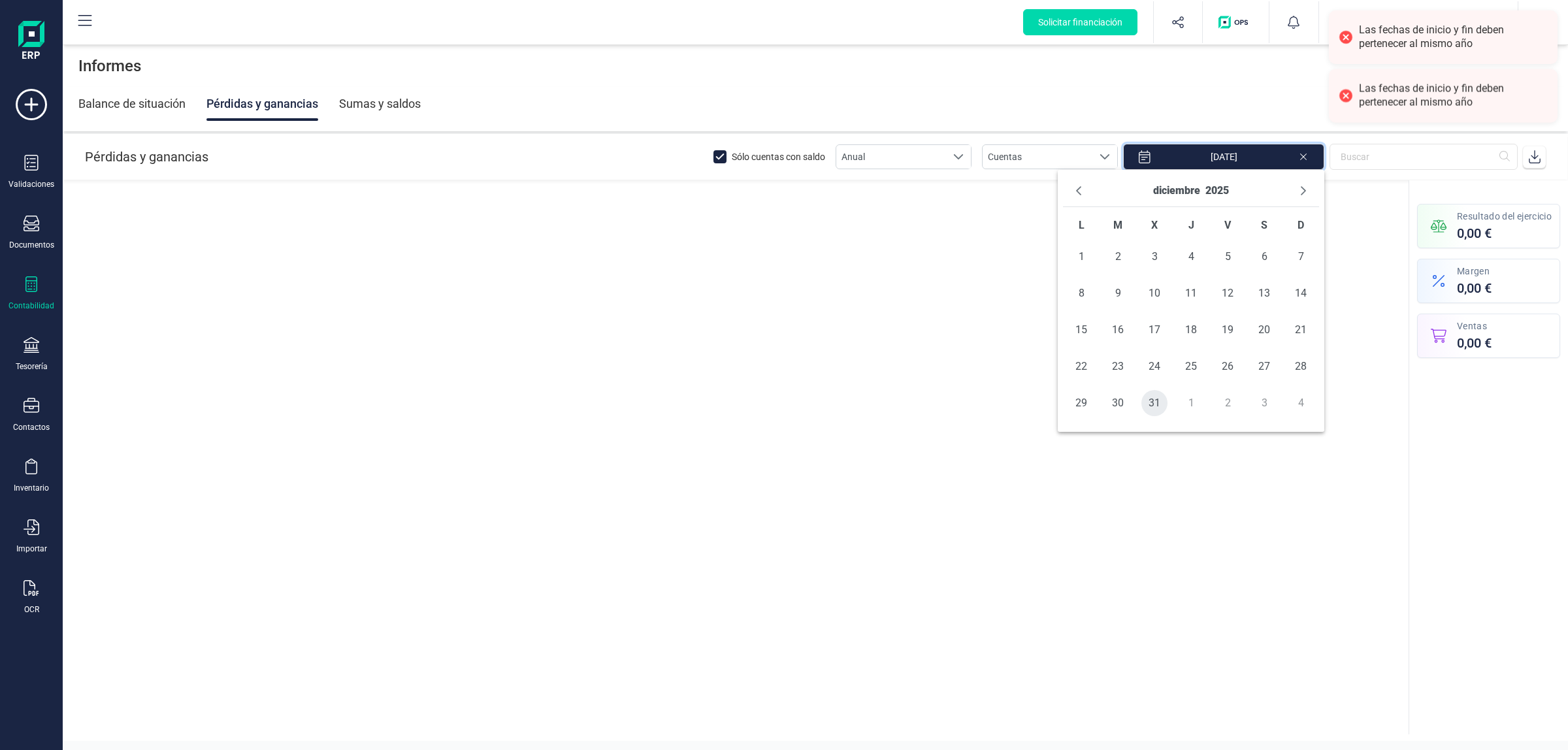
click at [1146, 408] on span "31" at bounding box center [1154, 403] width 26 height 26
type input "[DATE] - [DATE]"
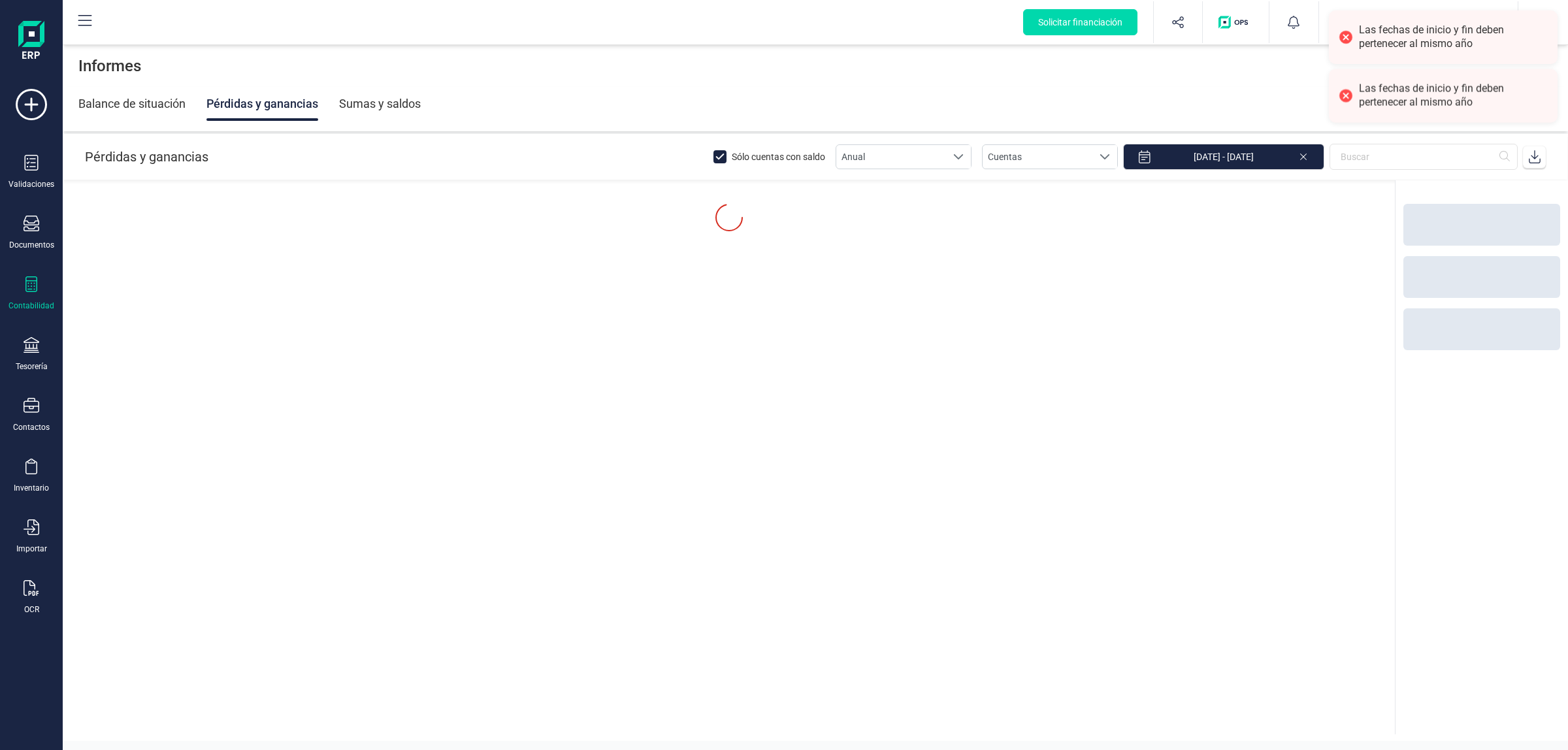
click at [1442, 440] on div "Resumen Pérdidas y Ganancias" at bounding box center [1482, 465] width 172 height 538
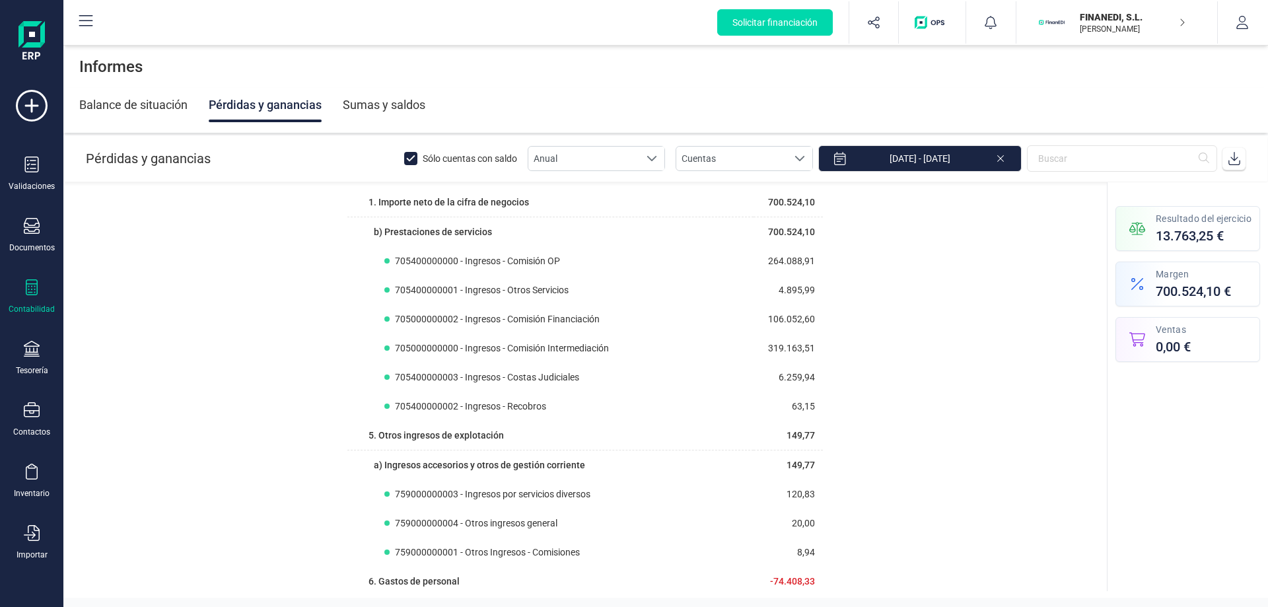
drag, startPoint x: 1394, startPoint y: 3, endPoint x: 945, endPoint y: 279, distance: 527.2
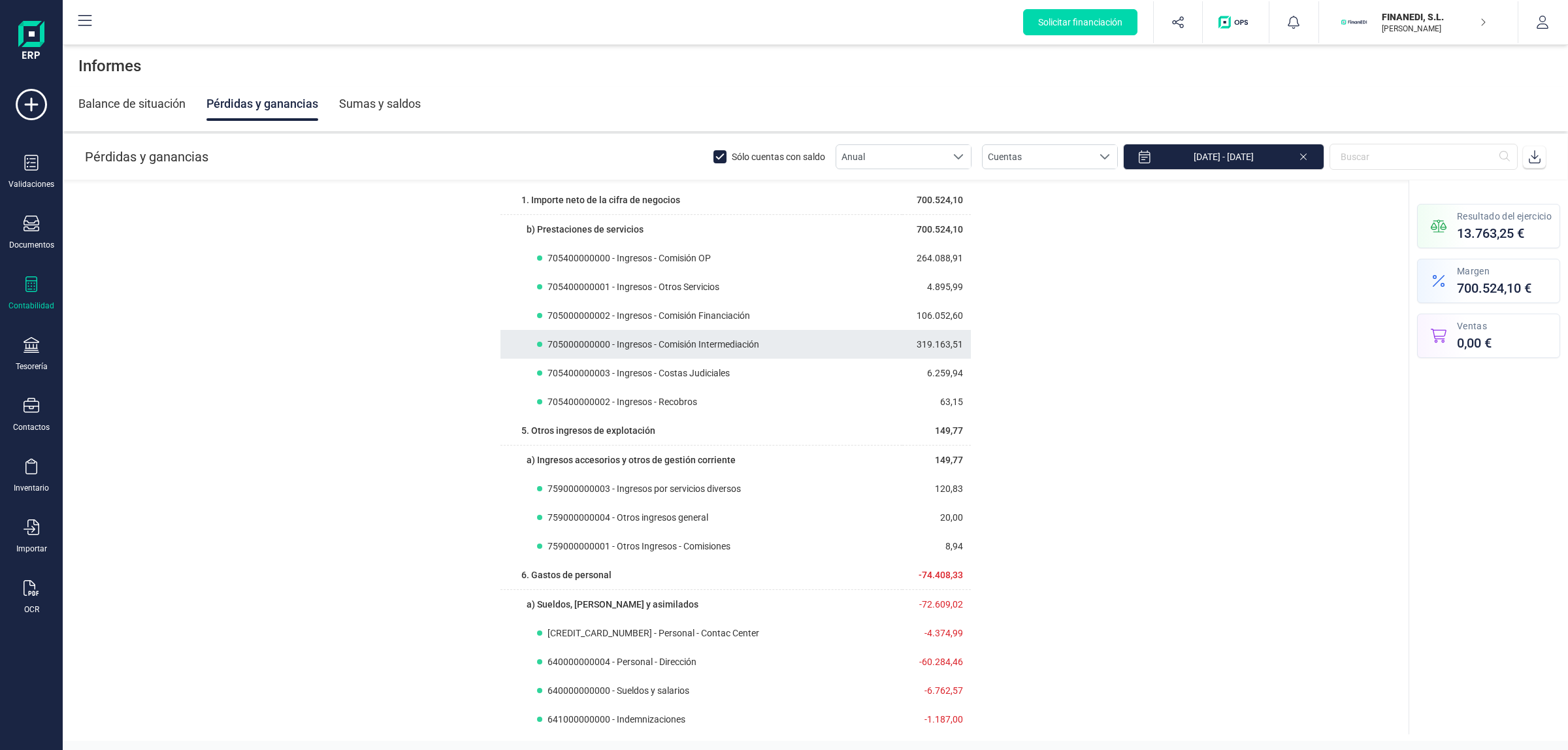
drag, startPoint x: 1211, startPoint y: 7, endPoint x: 925, endPoint y: 338, distance: 437.4
click at [916, 338] on td "319.163,51" at bounding box center [936, 344] width 68 height 29
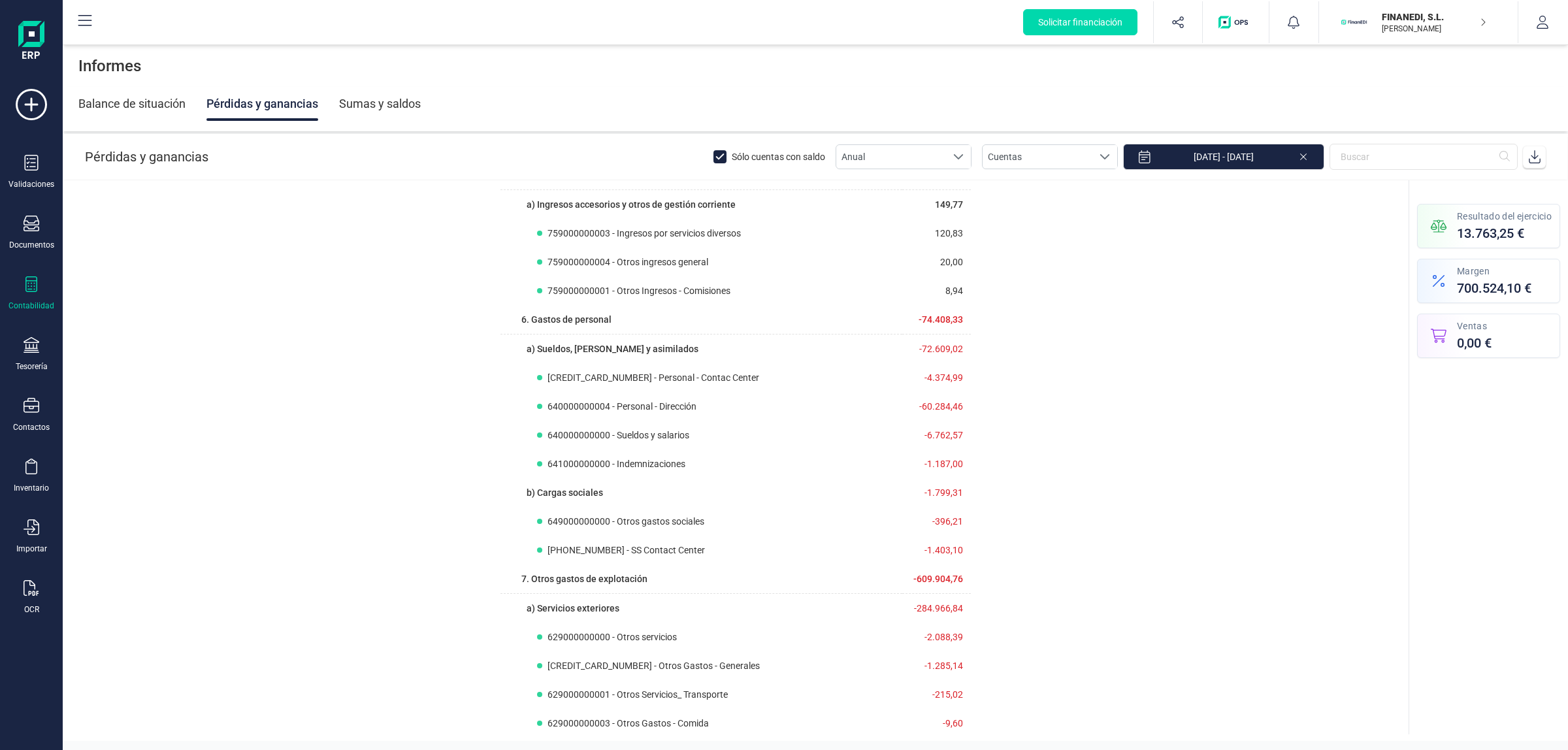
scroll to position [82, 0]
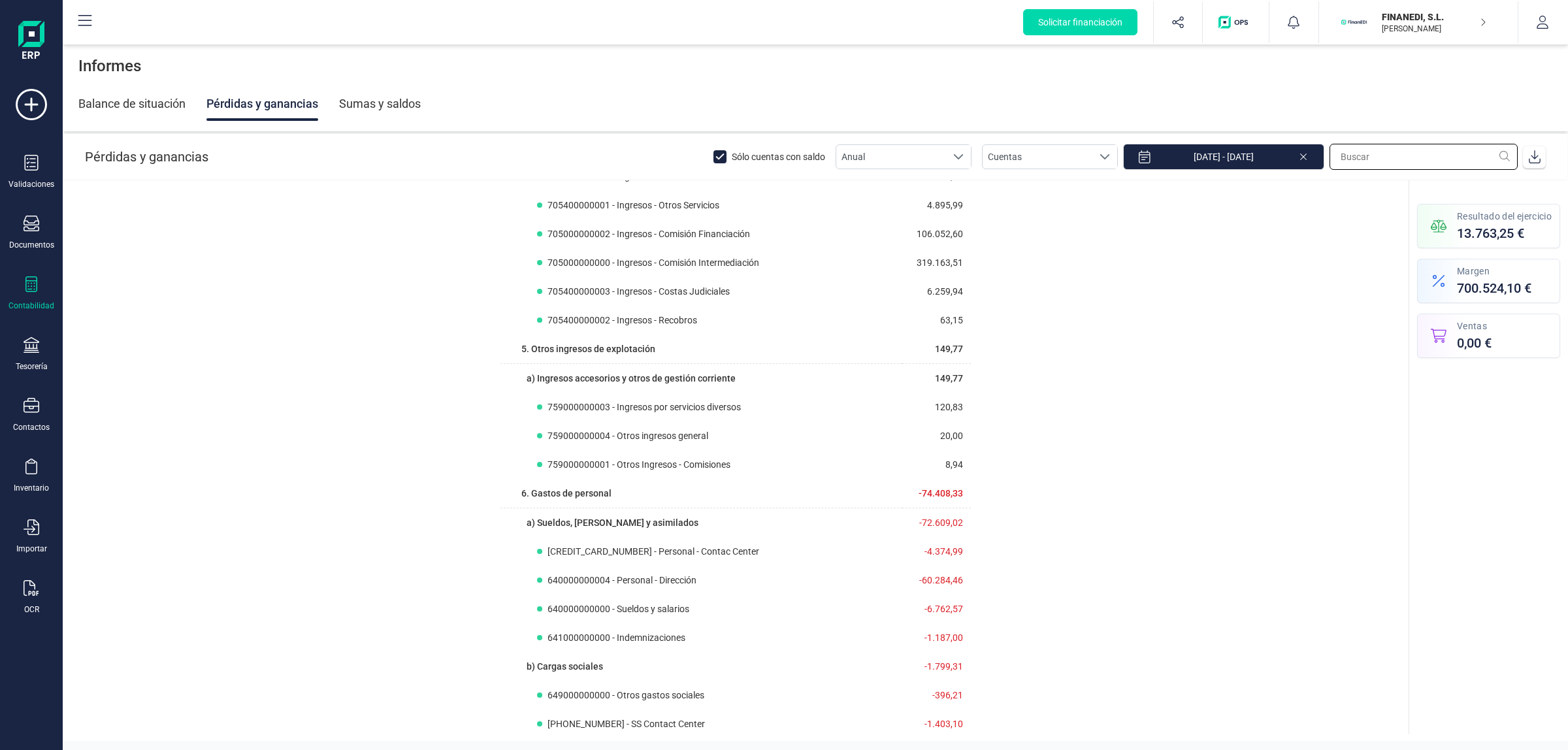
click at [1397, 162] on input "text" at bounding box center [1424, 156] width 188 height 26
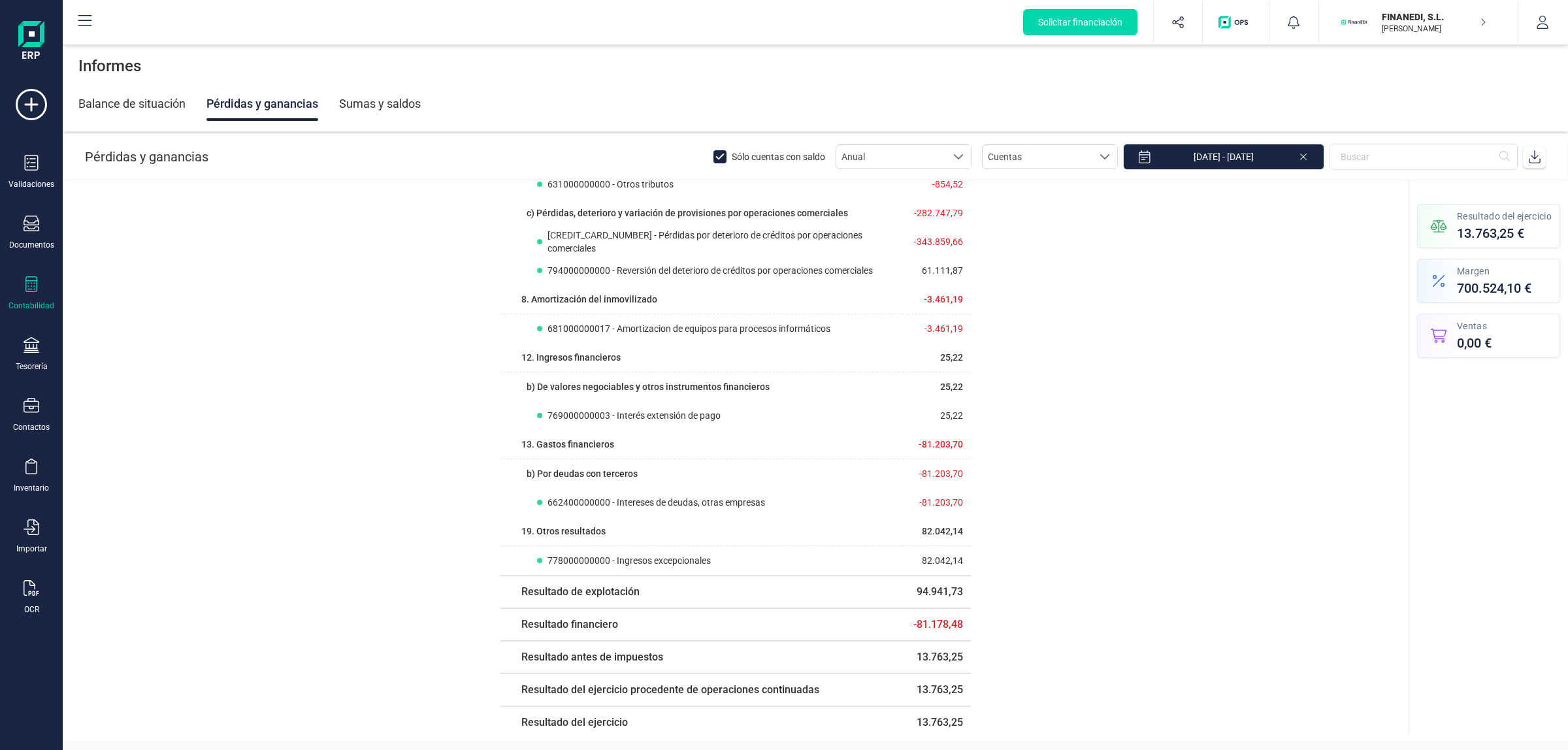
scroll to position [1400, 0]
drag, startPoint x: 1527, startPoint y: 225, endPoint x: 1451, endPoint y: 205, distance: 78.6
click at [1451, 205] on div "Resultado del ejercicio 13.763,25 €" at bounding box center [1489, 226] width 143 height 45
drag, startPoint x: 960, startPoint y: 724, endPoint x: 909, endPoint y: 721, distance: 51.1
click at [909, 721] on td "13.763,25" at bounding box center [936, 721] width 68 height 32
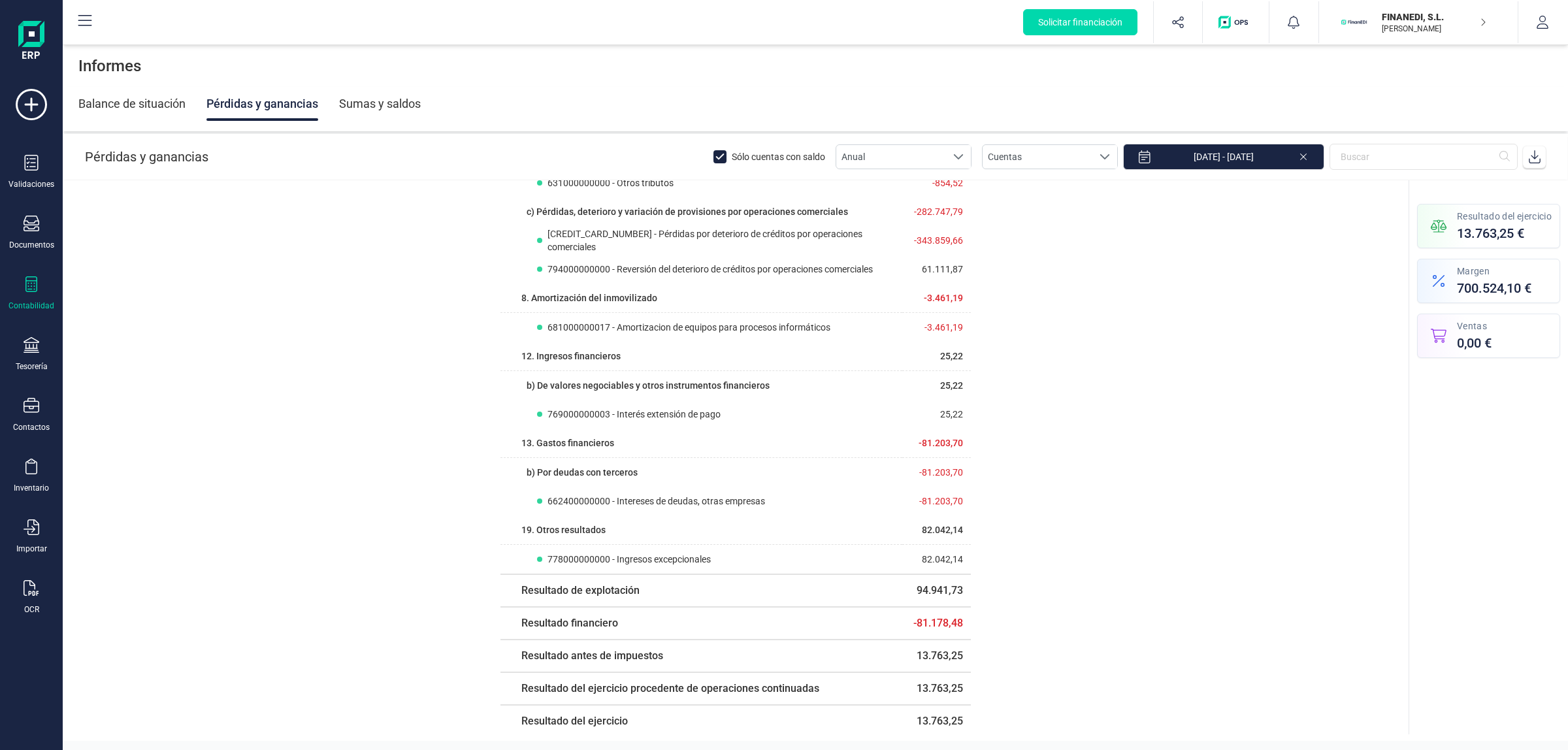
drag, startPoint x: 1322, startPoint y: 484, endPoint x: 1361, endPoint y: 397, distance: 95.3
click at [1500, 278] on div "Margen 700.524,10 €" at bounding box center [1494, 281] width 74 height 33
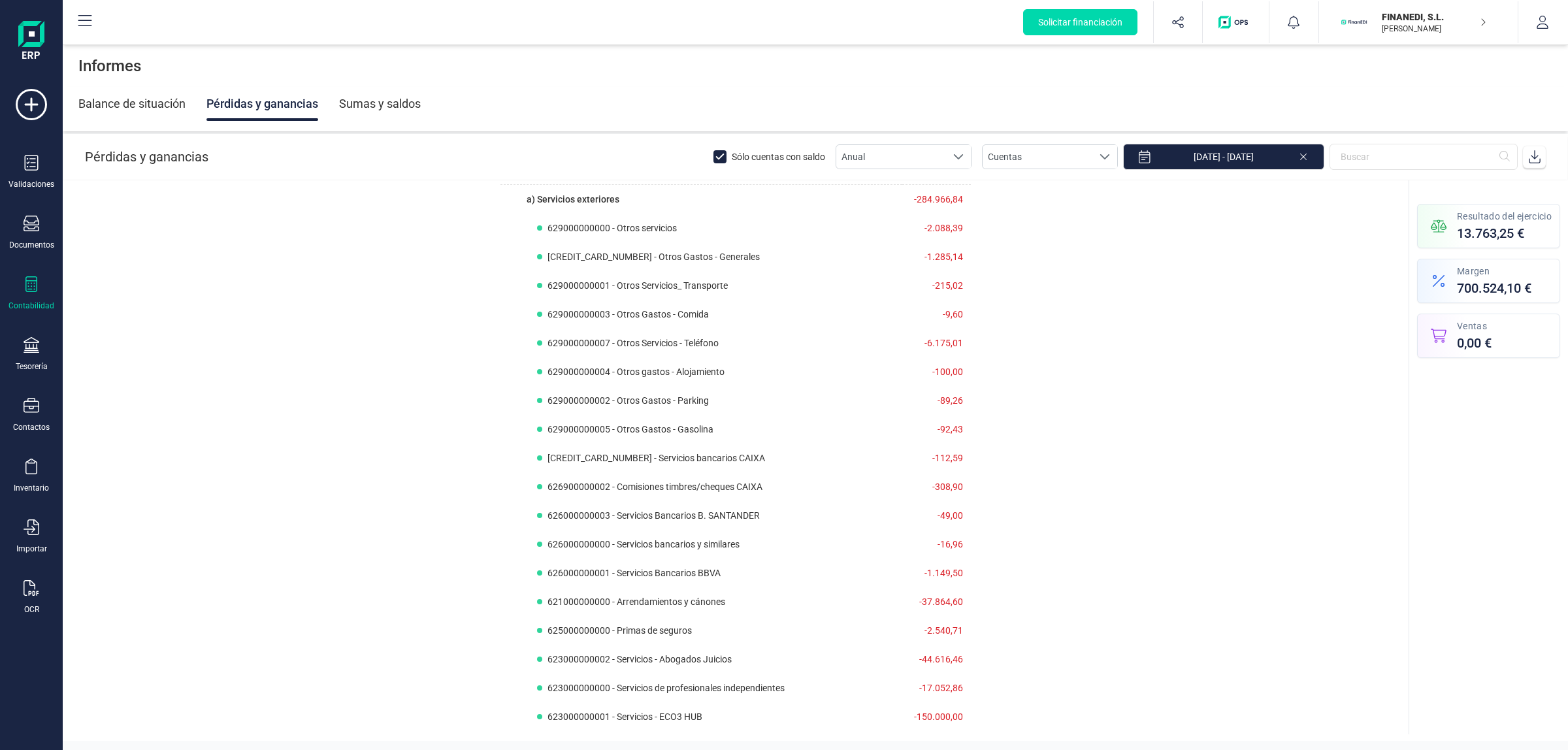
scroll to position [0, 0]
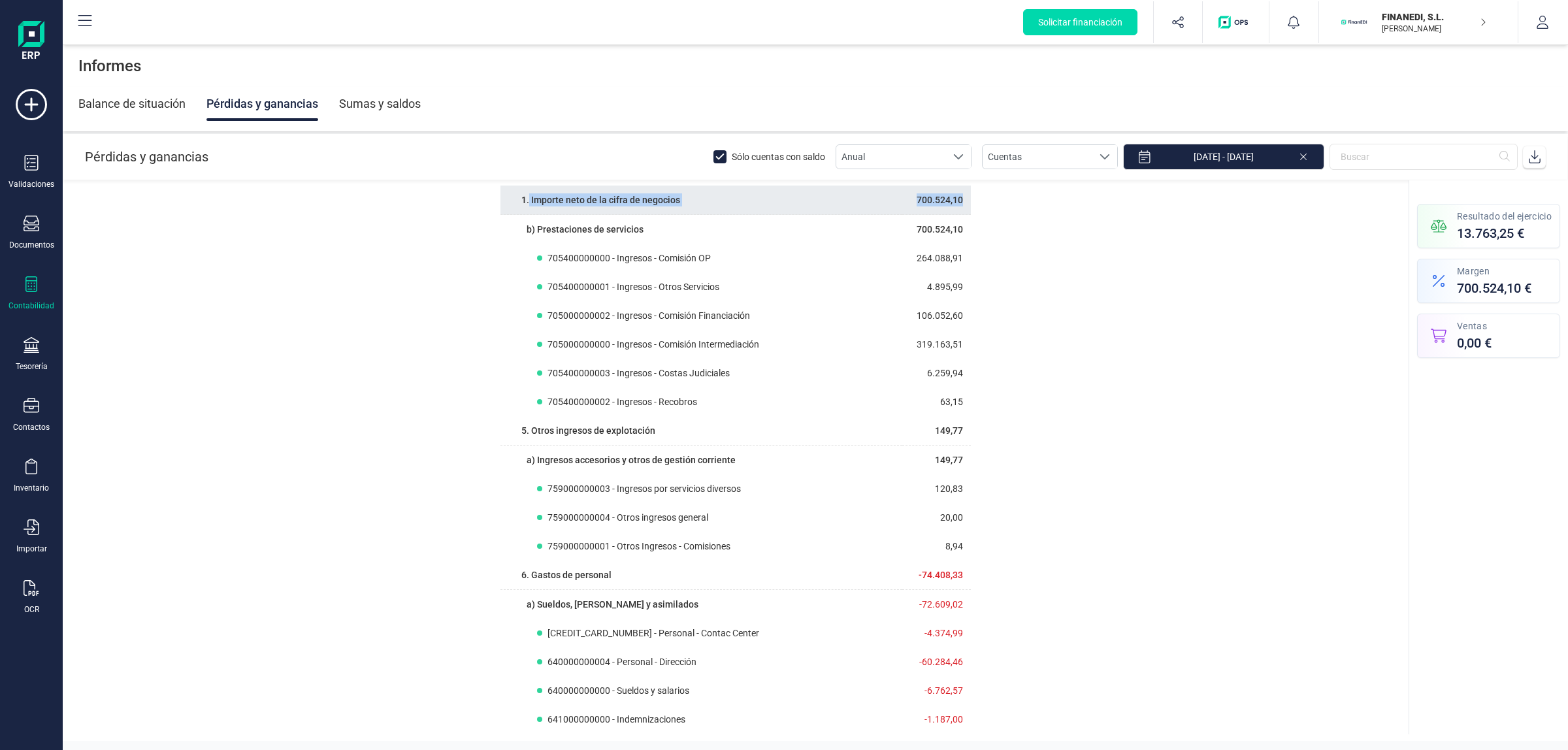
drag, startPoint x: 522, startPoint y: 203, endPoint x: 956, endPoint y: 201, distance: 434.0
click at [956, 201] on tbody "1. Importe neto de la cifra de negocios 700.524,10" at bounding box center [736, 201] width 471 height 30
drag, startPoint x: 1482, startPoint y: 347, endPoint x: 1511, endPoint y: 346, distance: 29.0
click at [1511, 346] on div "Ventas 0,00 €" at bounding box center [1489, 335] width 143 height 45
click at [1405, 5] on button "FINANEDI, [PERSON_NAME] DEVELOPER" at bounding box center [1418, 22] width 167 height 42
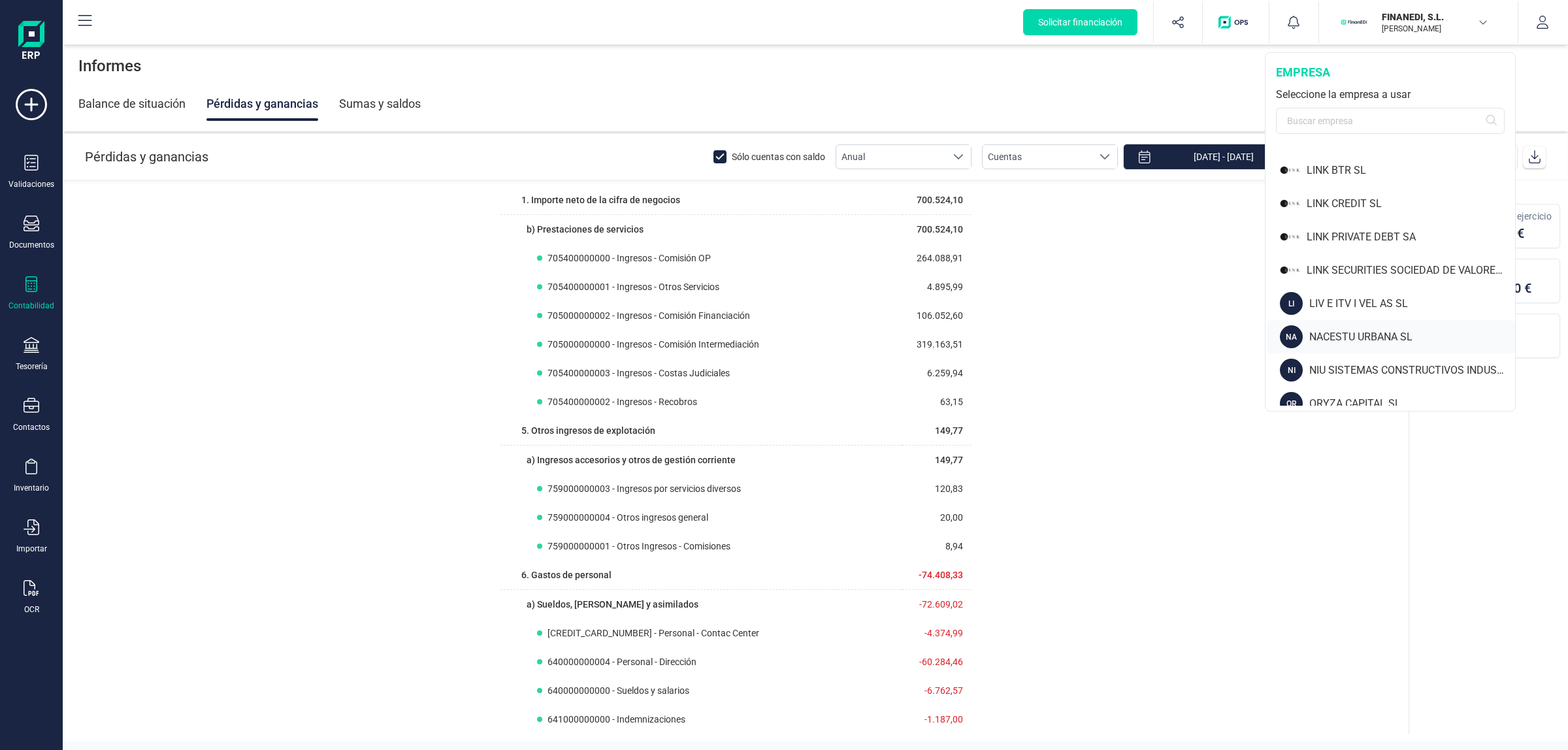
scroll to position [869, 0]
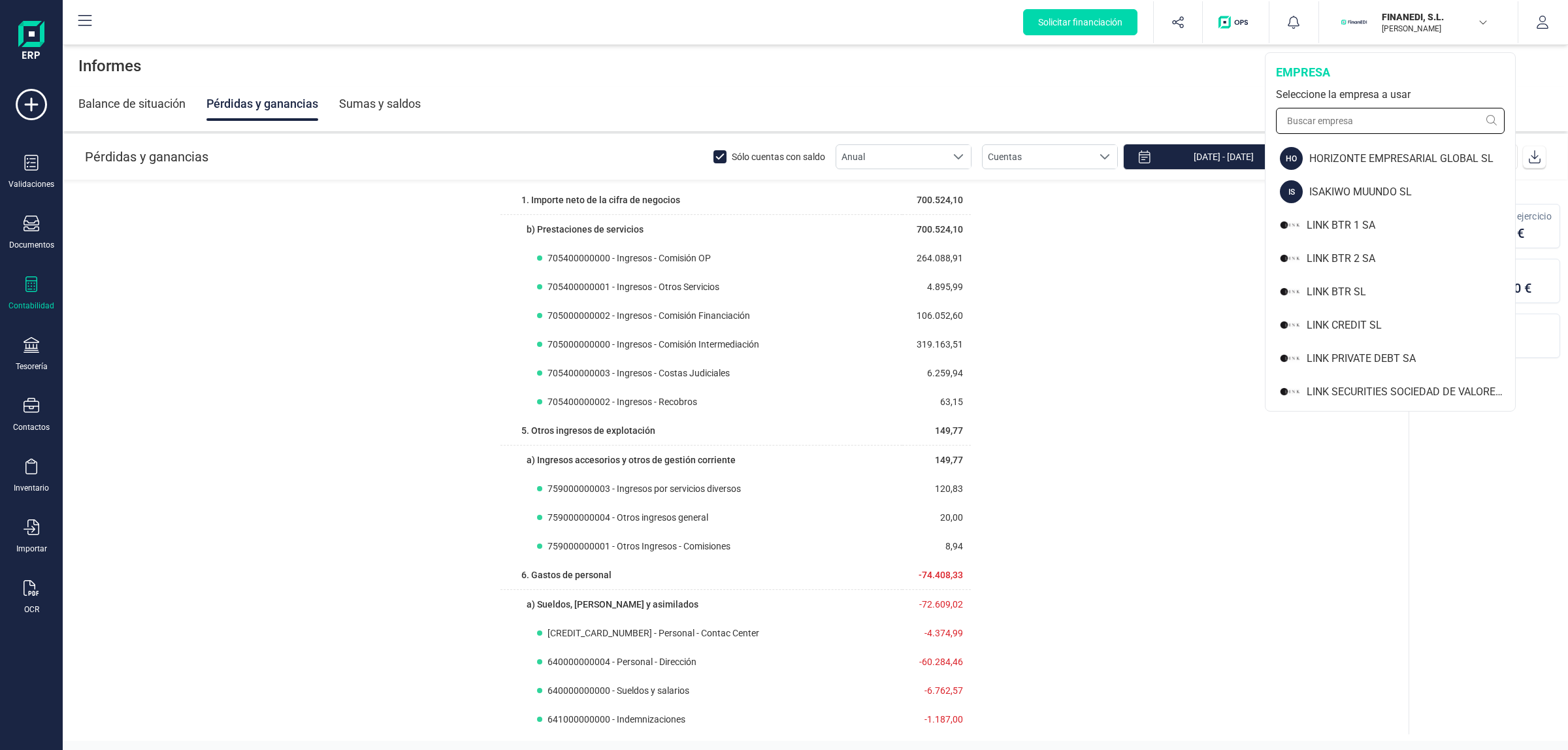
click at [1354, 126] on input "text" at bounding box center [1390, 121] width 229 height 26
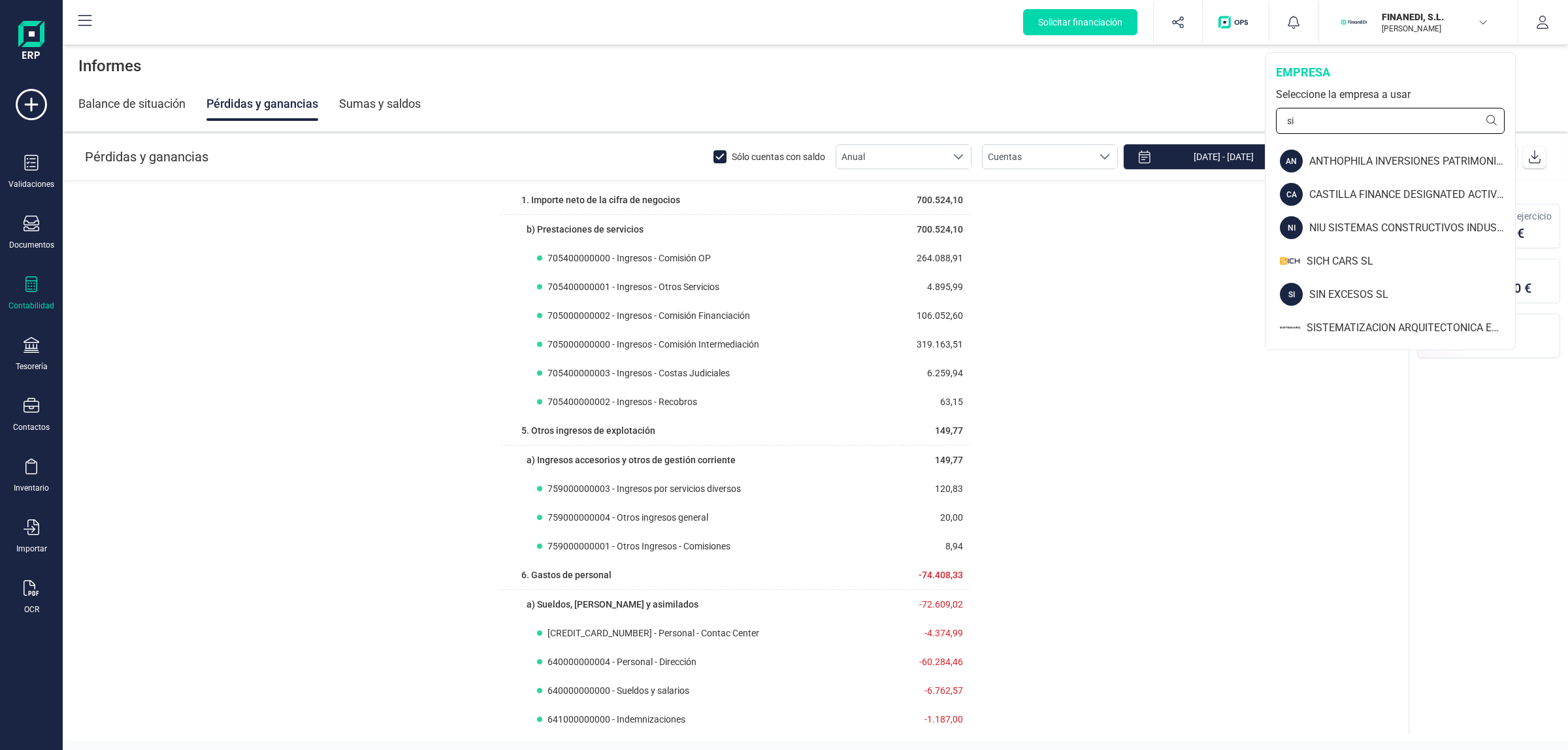
scroll to position [0, 0]
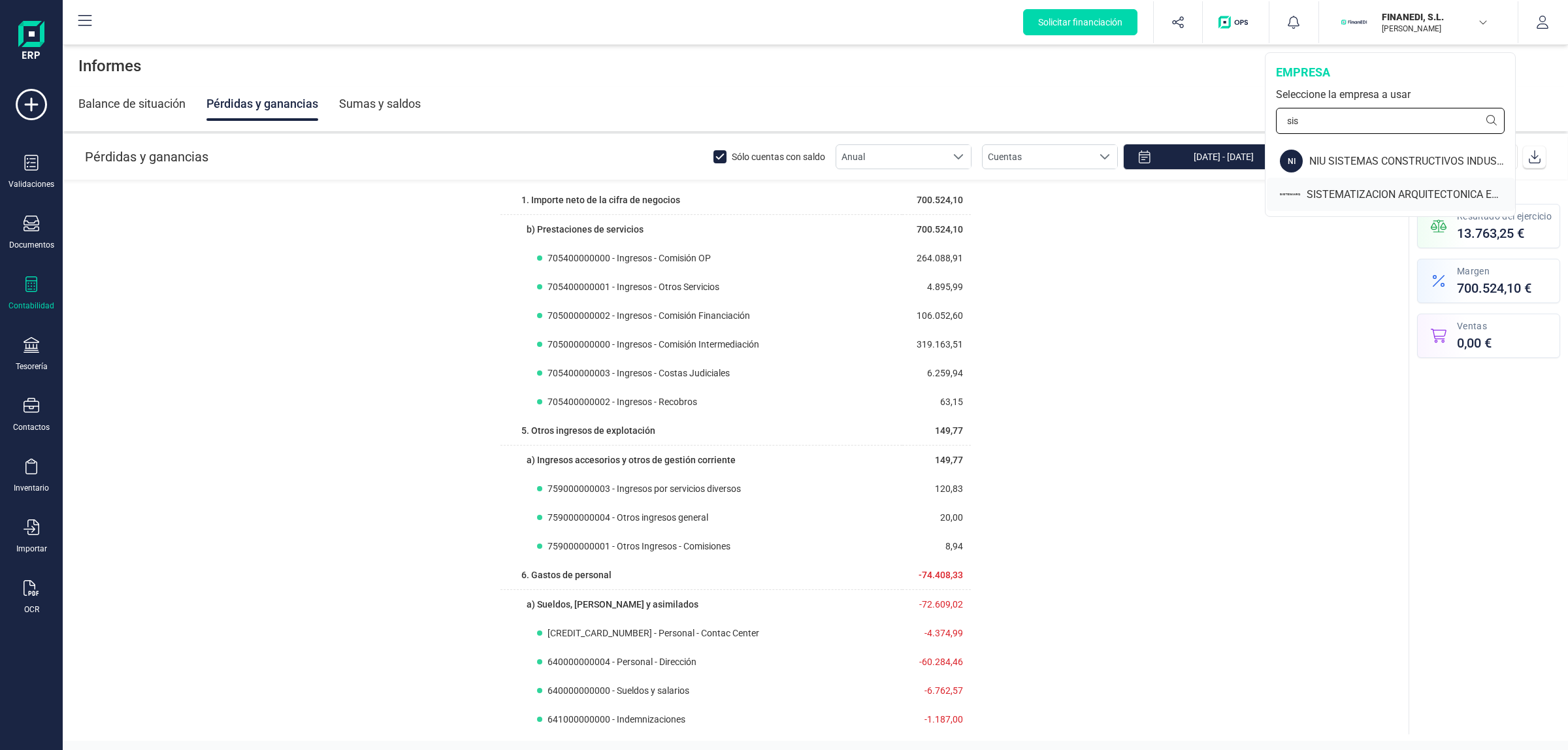
type input "sis"
click at [1343, 190] on div "SISTEMATIZACION ARQUITECTONICA EN REFORMAS SL" at bounding box center [1411, 195] width 209 height 16
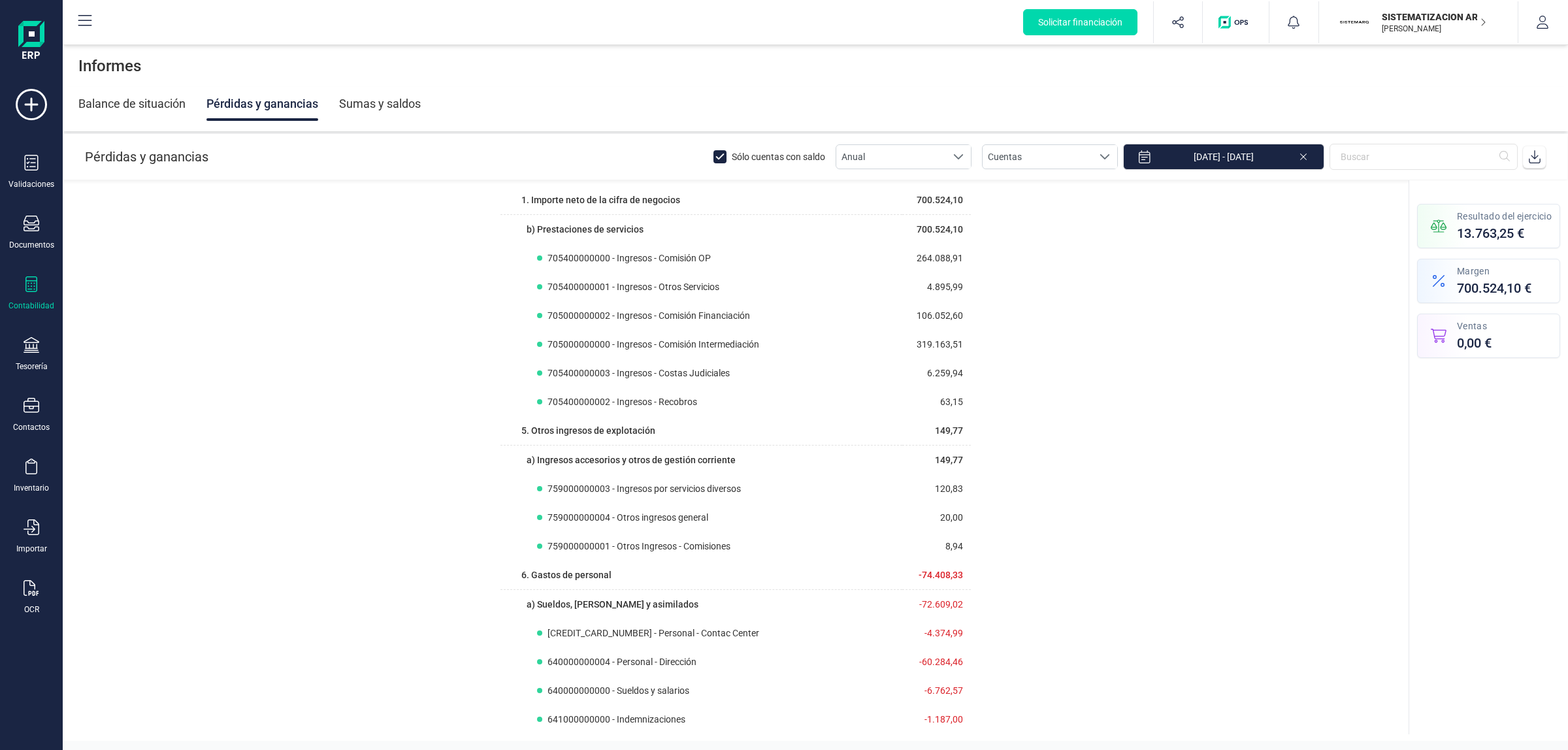
click at [1406, 15] on p "SISTEMATIZACION ARQUITECTONICA EN REFORMAS SL" at bounding box center [1434, 17] width 105 height 13
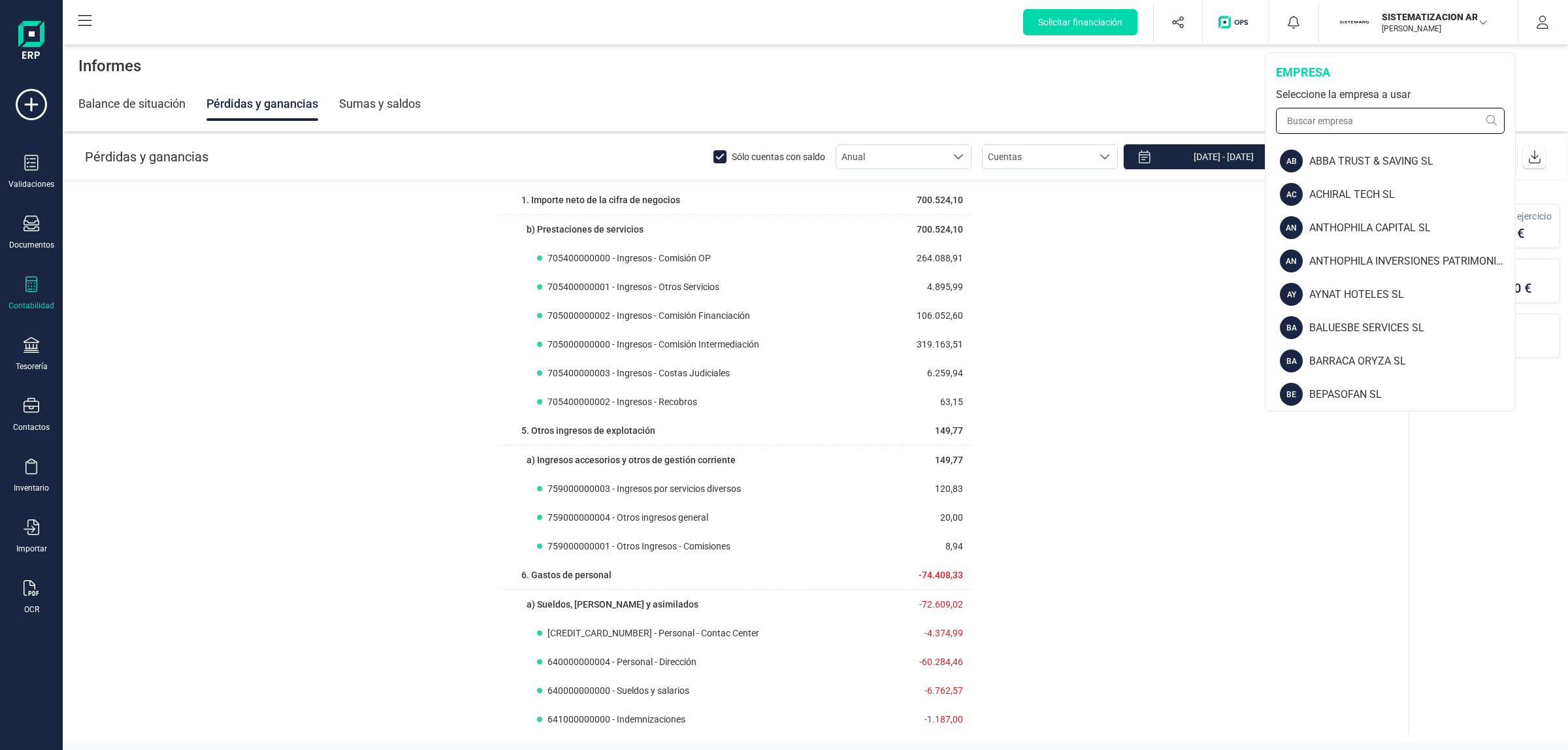
click at [1404, 116] on input "text" at bounding box center [1390, 121] width 229 height 26
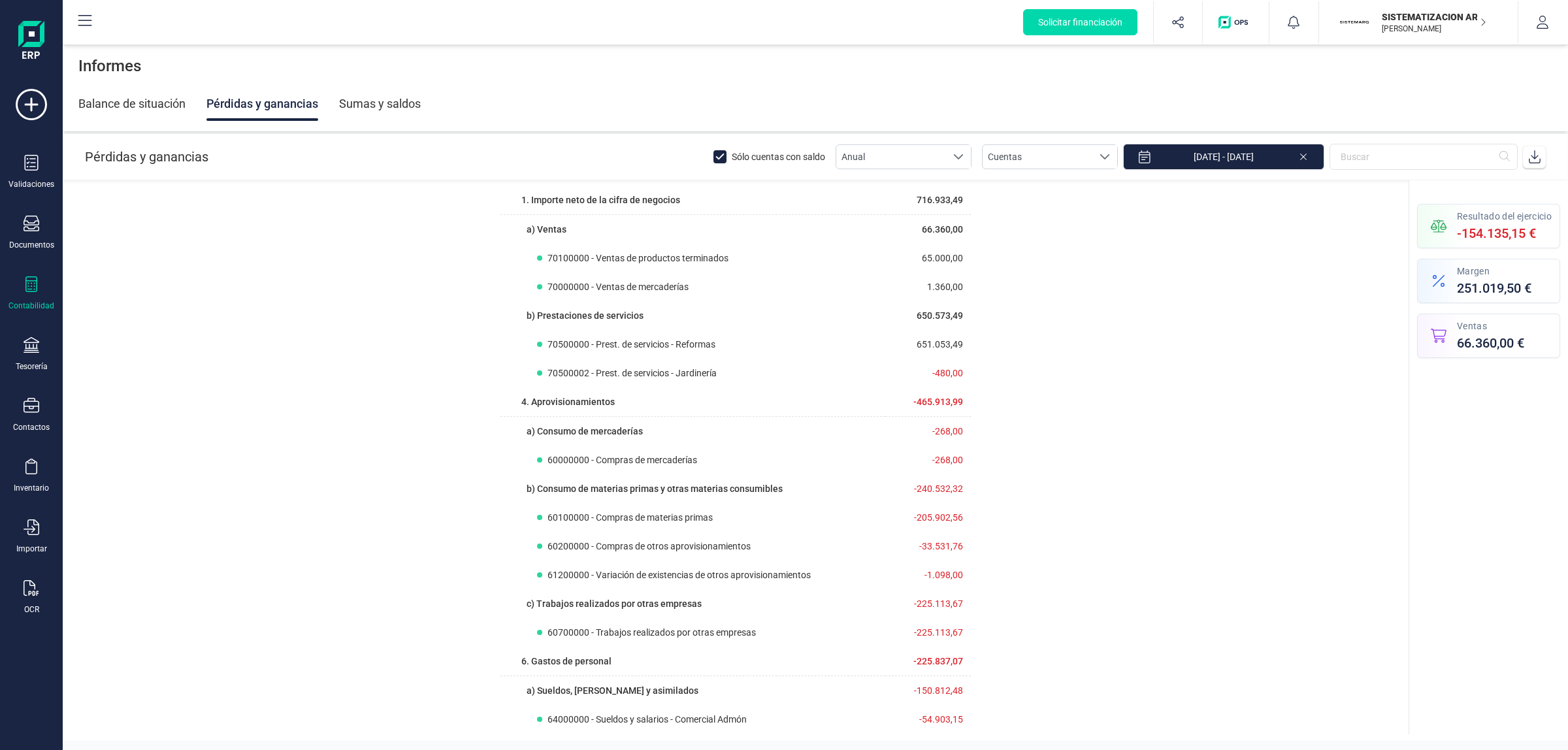
drag, startPoint x: 528, startPoint y: 232, endPoint x: 592, endPoint y: 235, distance: 64.1
click at [592, 235] on th "a) Ventas" at bounding box center [692, 230] width 385 height 30
click at [942, 229] on td "66.360,00" at bounding box center [928, 230] width 86 height 30
click at [942, 228] on td "66.360,00" at bounding box center [928, 230] width 86 height 30
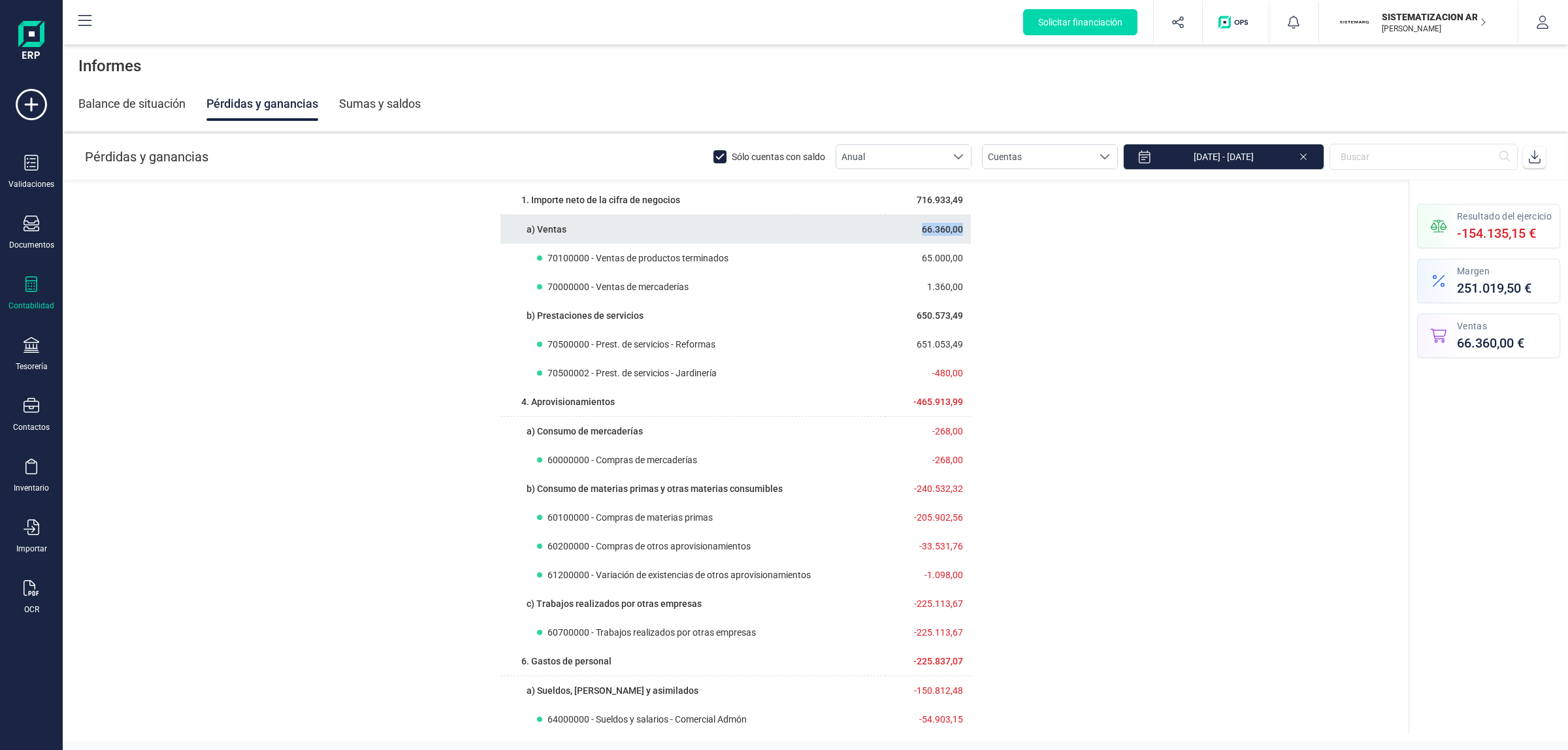
drag, startPoint x: 942, startPoint y: 228, endPoint x: 921, endPoint y: 234, distance: 21.8
click at [936, 231] on td "66.360,00" at bounding box center [928, 230] width 86 height 30
click at [1490, 340] on span "66.360,00 €" at bounding box center [1491, 343] width 67 height 18
drag, startPoint x: 1414, startPoint y: 26, endPoint x: 1412, endPoint y: 95, distance: 69.0
click at [1414, 27] on p "[PERSON_NAME]" at bounding box center [1434, 29] width 105 height 11
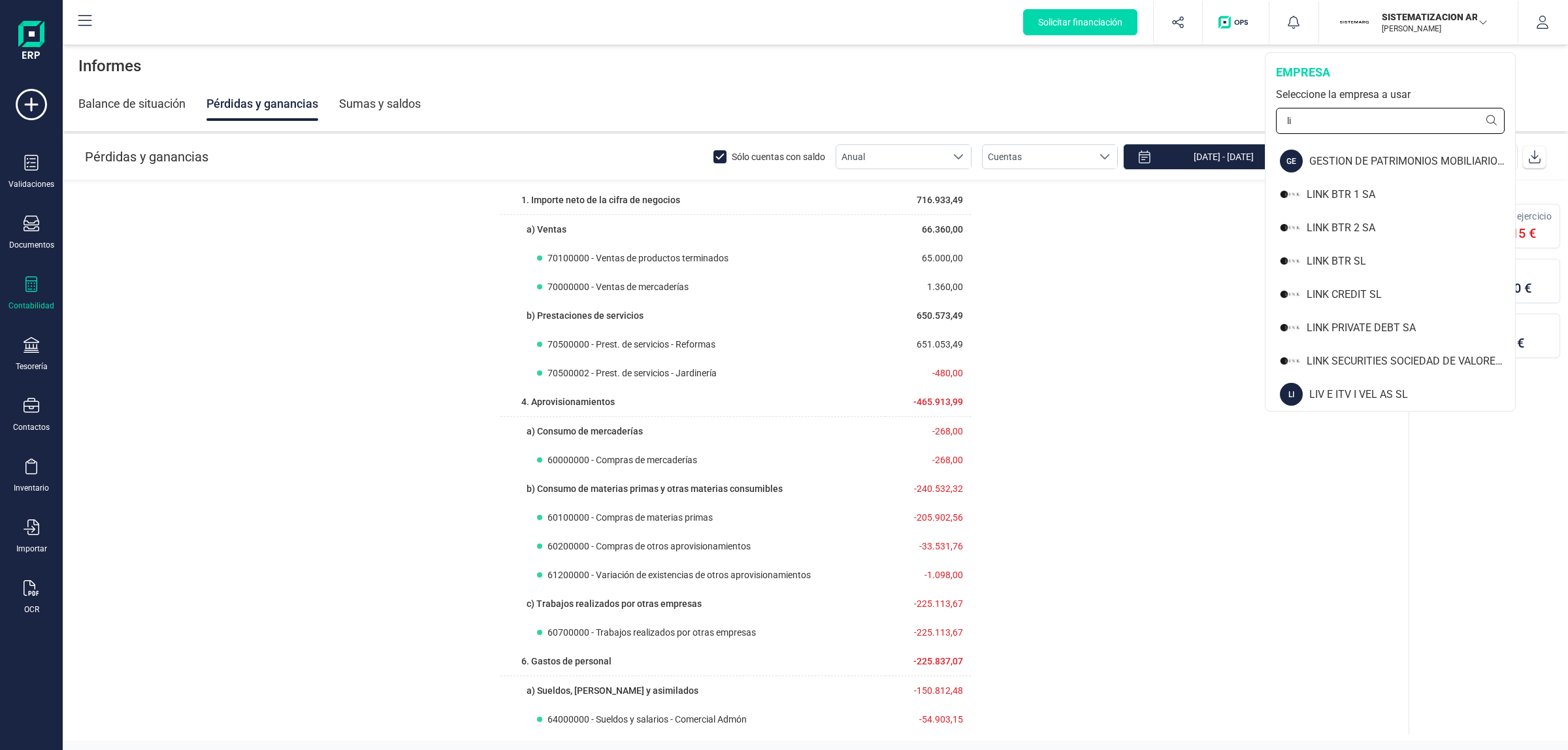
click at [1406, 130] on input "li" at bounding box center [1390, 121] width 229 height 26
click at [1405, 125] on input "li" at bounding box center [1390, 121] width 229 height 26
click at [1405, 124] on input "li" at bounding box center [1390, 121] width 229 height 26
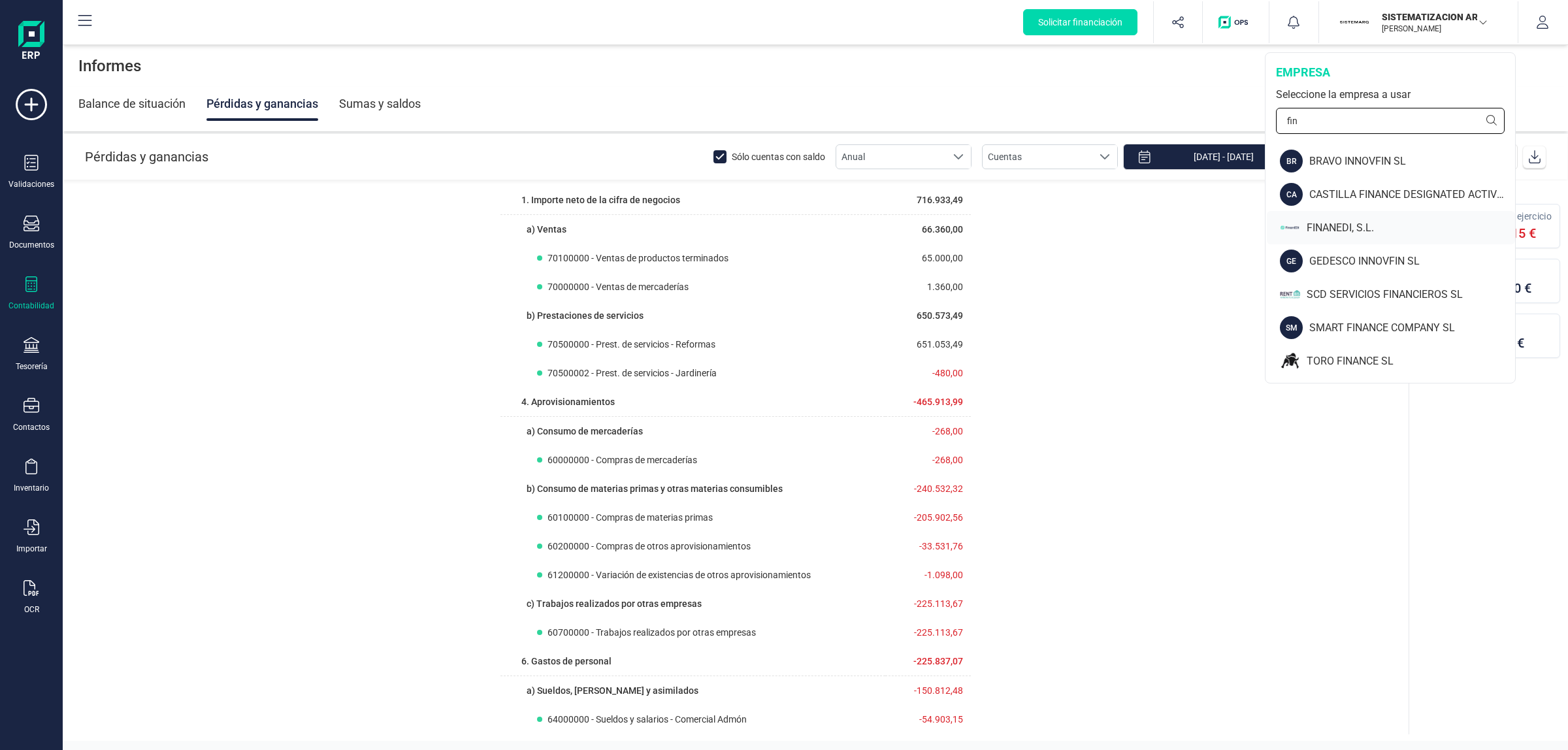
type input "fin"
click at [1343, 225] on div "FINANEDI, S.L." at bounding box center [1411, 229] width 209 height 16
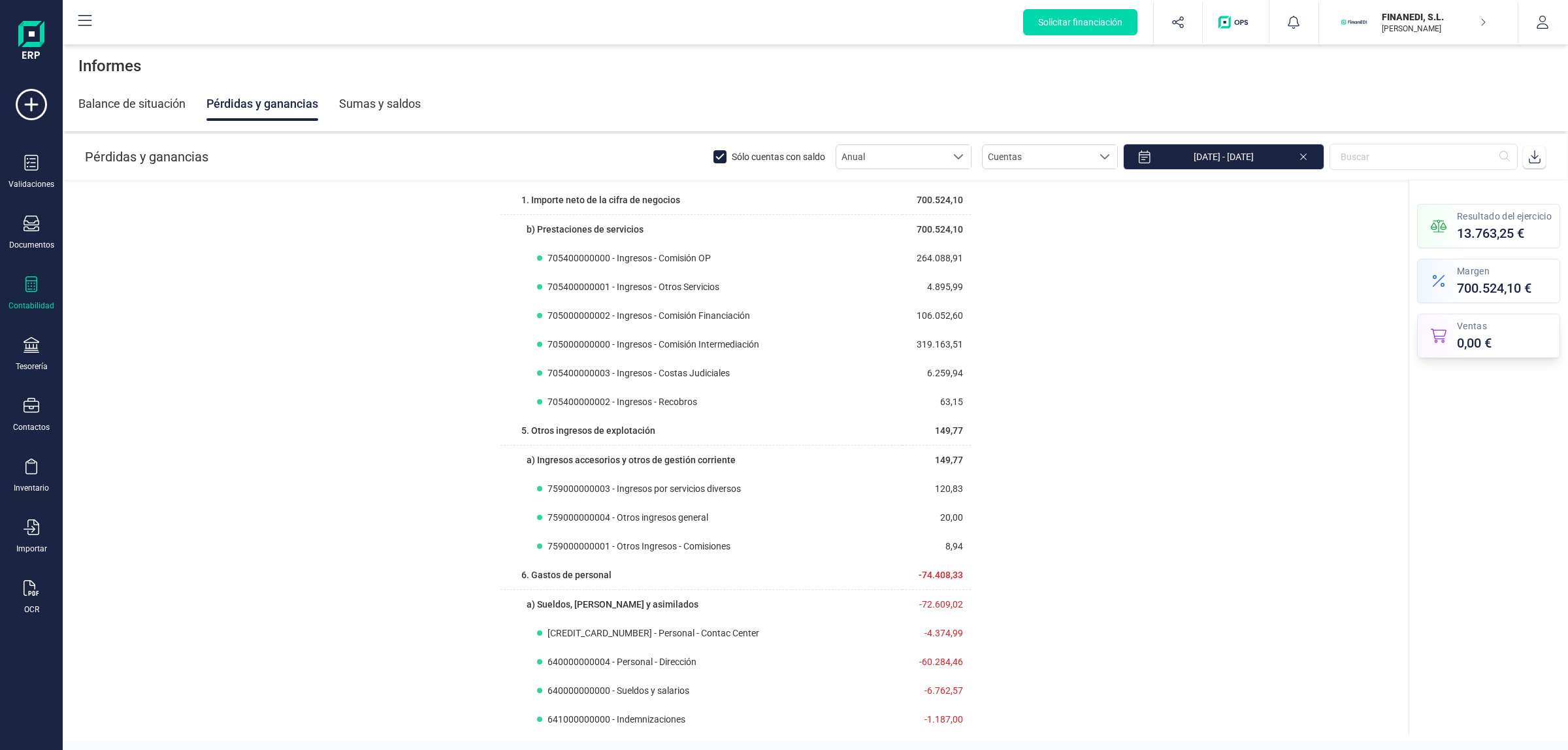
click at [1477, 330] on span "Ventas" at bounding box center [1474, 326] width 35 height 13
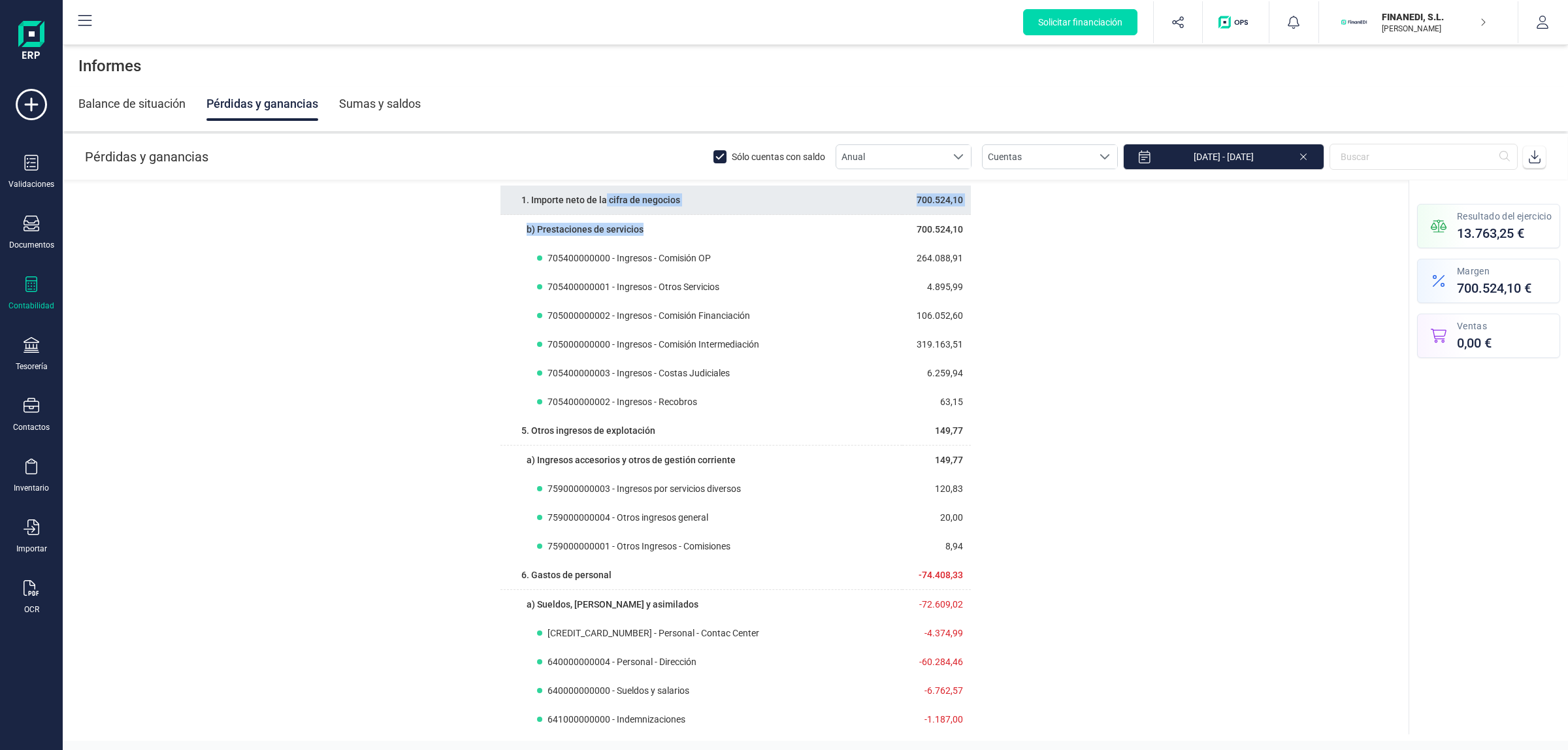
drag, startPoint x: 600, startPoint y: 201, endPoint x: 672, endPoint y: 200, distance: 72.0
click at [699, 213] on th "1. Importe neto de la cifra de negocios" at bounding box center [701, 201] width 402 height 30
click at [667, 200] on span "1. Importe neto de la cifra de negocios" at bounding box center [600, 200] width 159 height 11
click at [692, 199] on th "1. Importe neto de la cifra de negocios" at bounding box center [701, 201] width 402 height 30
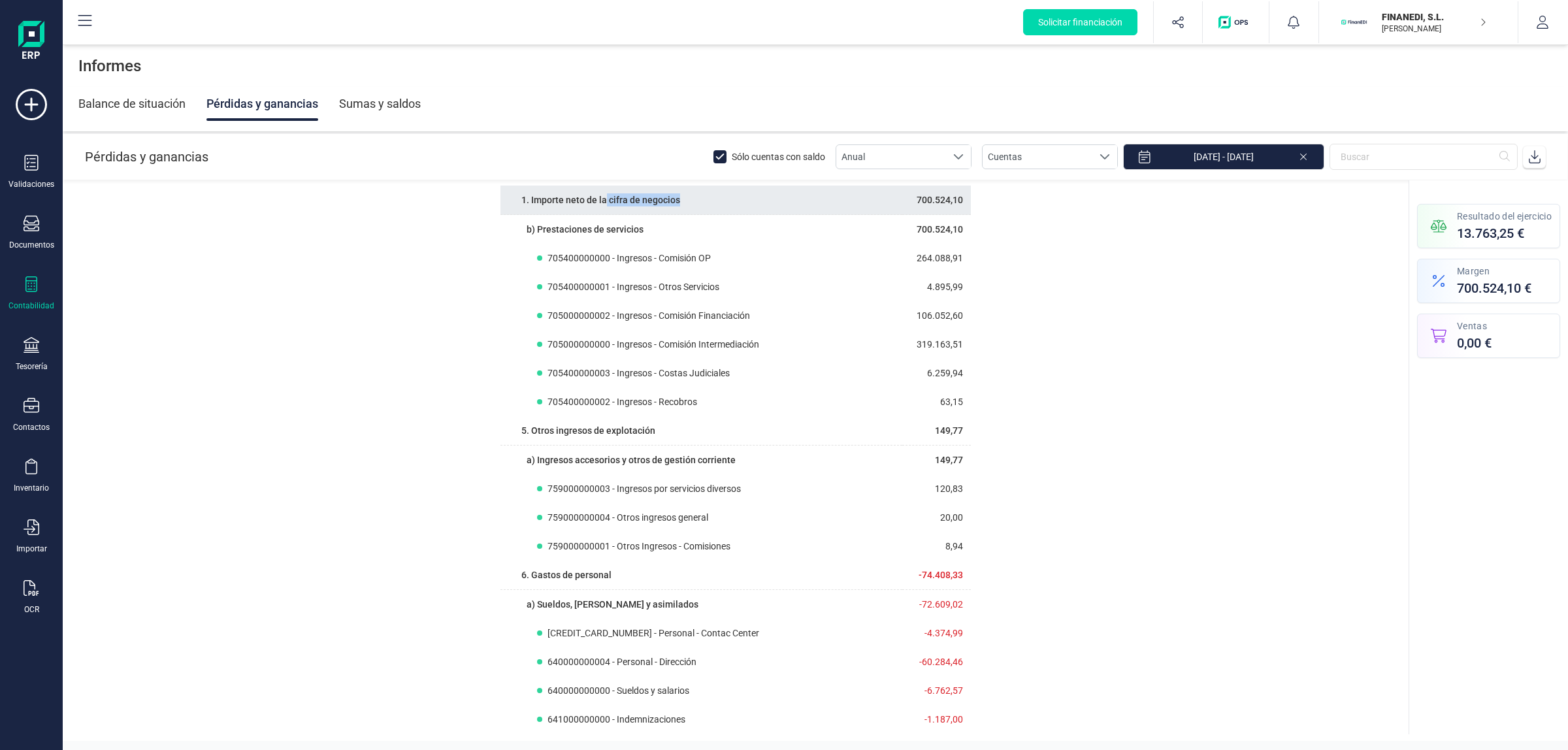
drag, startPoint x: 692, startPoint y: 198, endPoint x: 601, endPoint y: 194, distance: 91.1
click at [601, 194] on th "1. Importe neto de la cifra de negocios" at bounding box center [701, 201] width 402 height 30
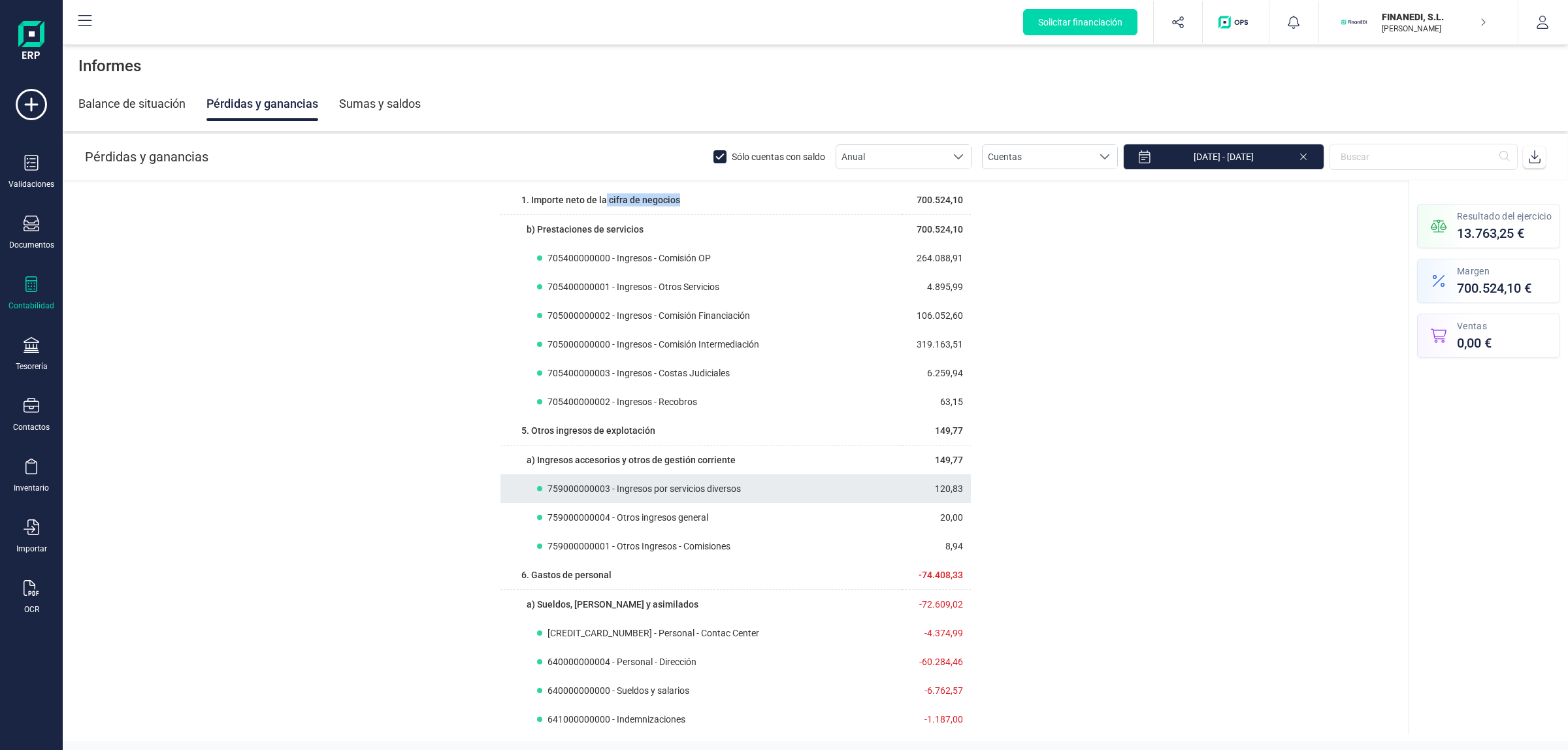
copy span "cifra de negocios"
drag, startPoint x: 1442, startPoint y: 281, endPoint x: 1430, endPoint y: 273, distance: 14.4
click at [1430, 273] on div "Margen 700.524,10 €" at bounding box center [1489, 281] width 143 height 45
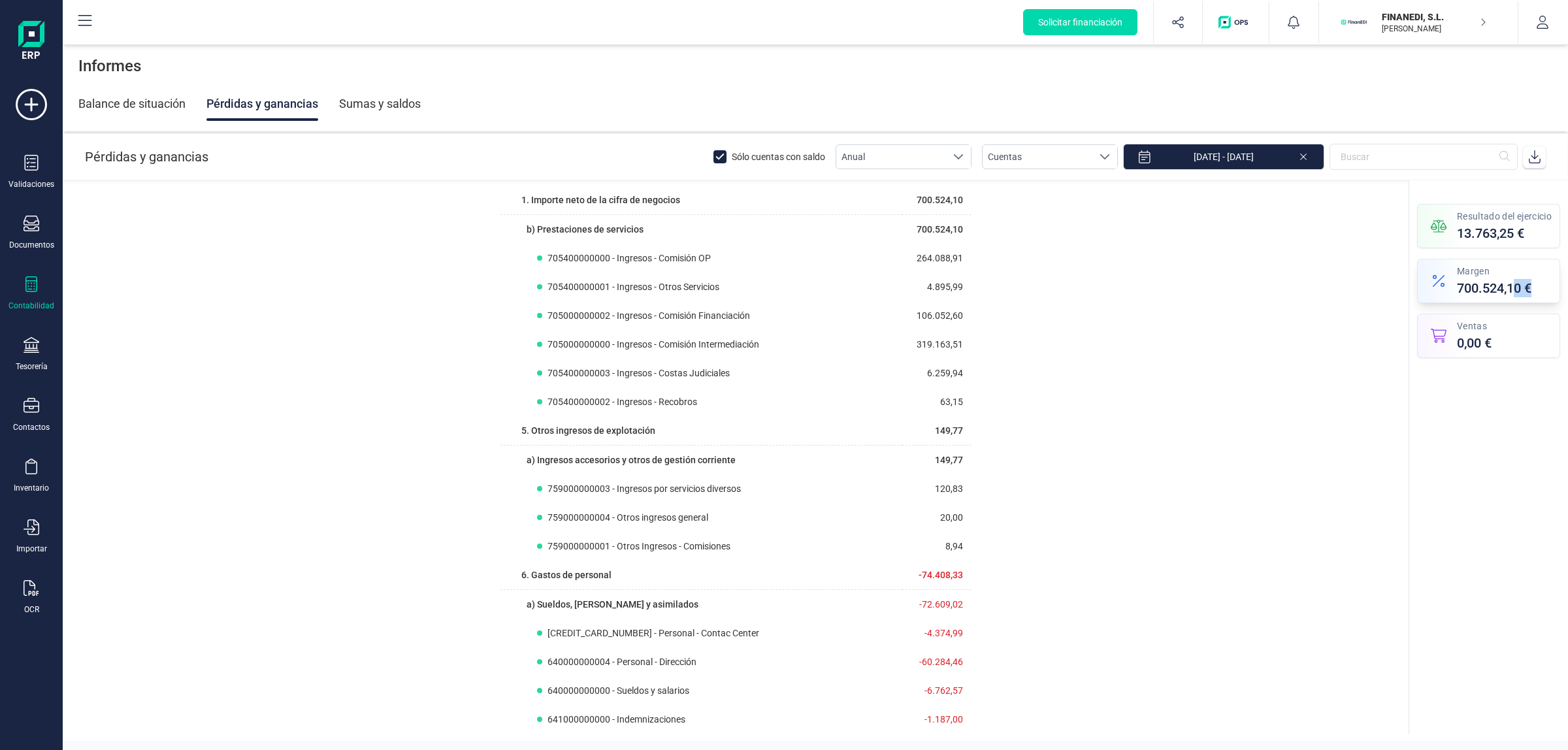
drag, startPoint x: 1532, startPoint y: 288, endPoint x: 1490, endPoint y: 286, distance: 42.0
click at [1511, 284] on div "Margen 700.524,10 €" at bounding box center [1489, 281] width 143 height 45
click at [1490, 286] on span "700.524,10 €" at bounding box center [1494, 288] width 74 height 18
click at [1438, 281] on icon "Resumen Pérdidas y Ganancias" at bounding box center [1438, 281] width 26 height 16
click at [1470, 464] on div "Resultado del ejercicio 13.763,25 € Margen 700.524,10 € Ventas 0,00 €" at bounding box center [1489, 465] width 159 height 538
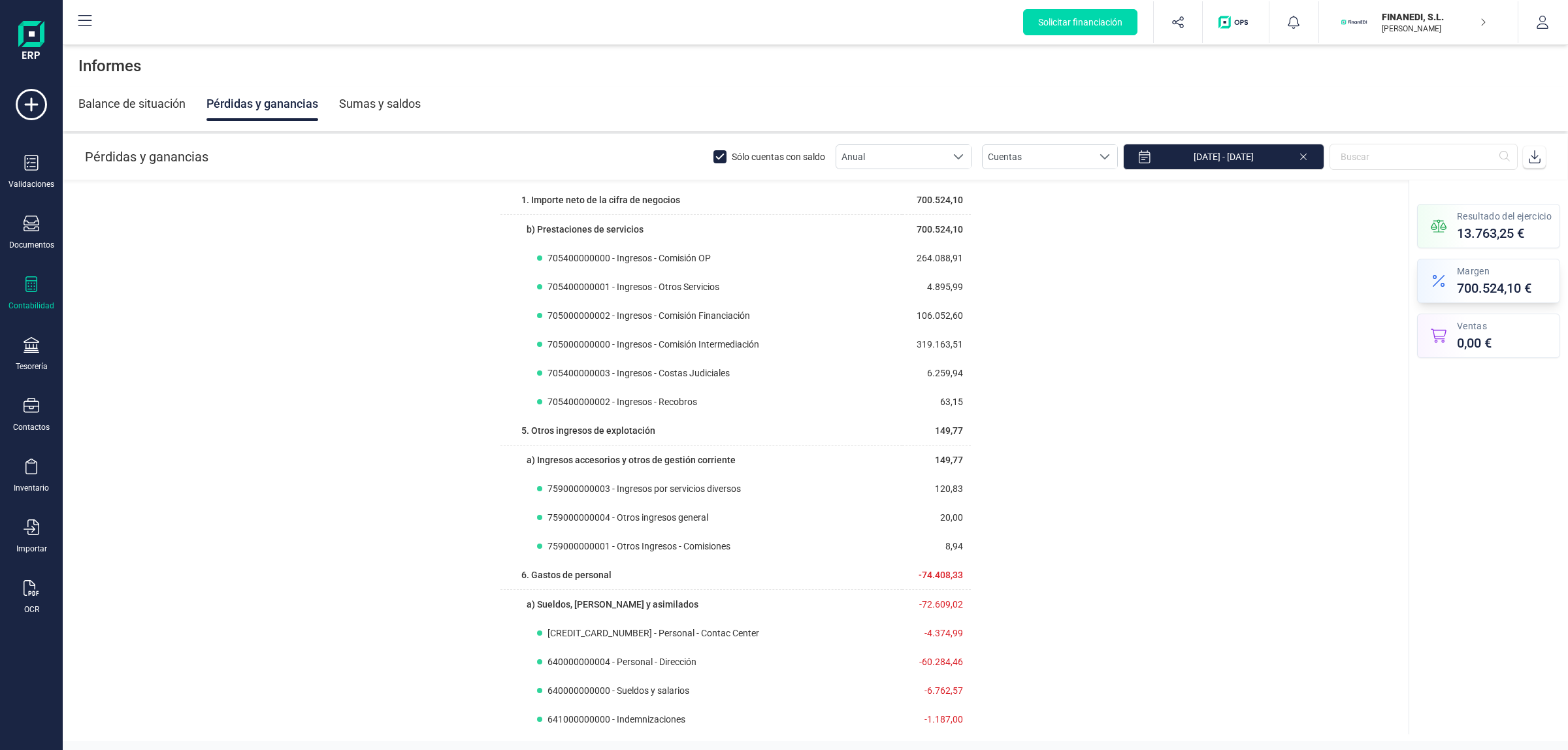
drag, startPoint x: 1444, startPoint y: 276, endPoint x: 1458, endPoint y: 285, distance: 16.6
click at [1446, 278] on icon "Resumen Pérdidas y Ganancias" at bounding box center [1438, 281] width 26 height 16
drag, startPoint x: 1431, startPoint y: 219, endPoint x: 1473, endPoint y: 376, distance: 162.5
click at [1431, 220] on icon "Resumen Pérdidas y Ganancias" at bounding box center [1438, 227] width 26 height 16
click at [1479, 386] on div "Resultado del ejercicio 13.763,25 € Margen 700.524,10 € Ventas 0,00 €" at bounding box center [1489, 465] width 159 height 538
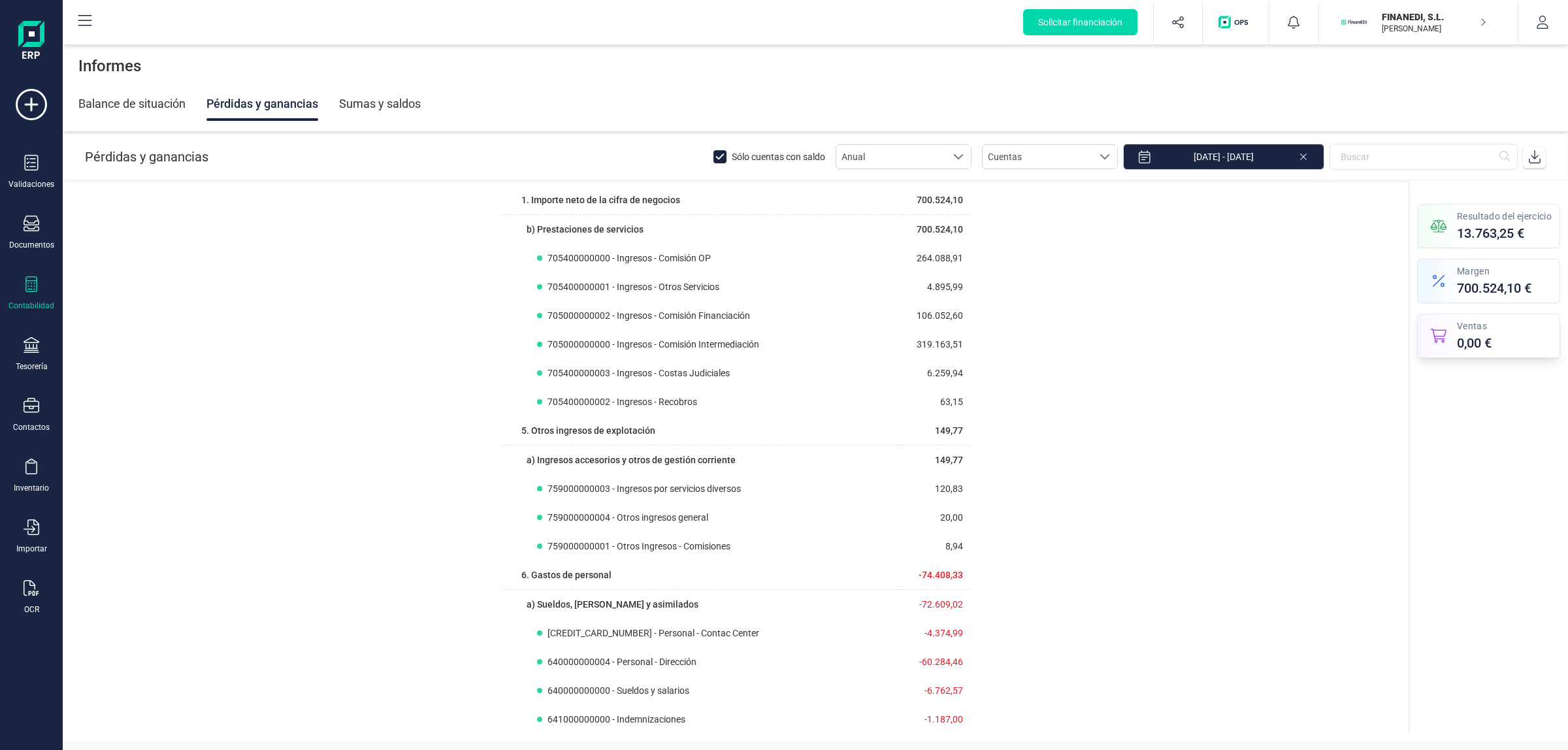
click at [1474, 325] on span "Ventas" at bounding box center [1474, 326] width 35 height 13
click at [1435, 330] on icon "Resumen Pérdidas y Ganancias" at bounding box center [1438, 336] width 26 height 16
